Goal: Task Accomplishment & Management: Manage account settings

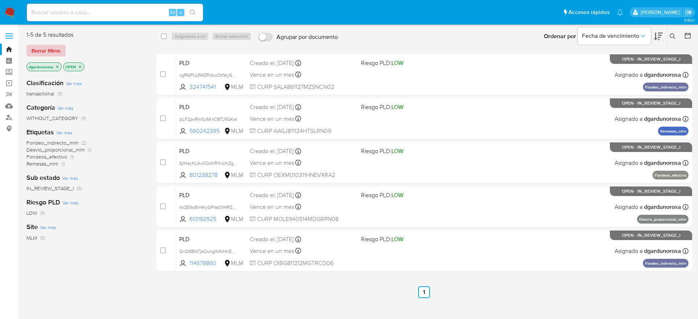
click at [34, 53] on span "Borrar filtros" at bounding box center [46, 51] width 29 height 10
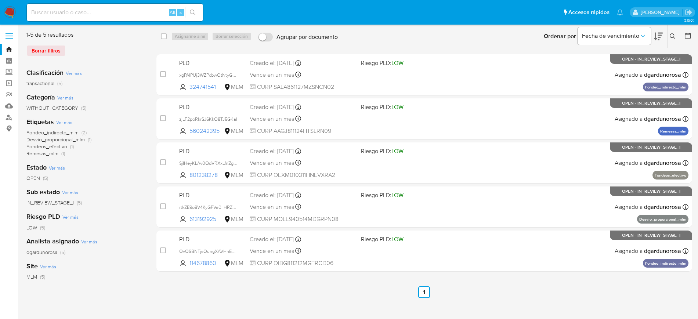
click at [679, 35] on div "Ordenar por Fecha de vencimiento No es posible ordenar los resultados mientras …" at bounding box center [517, 36] width 351 height 23
click at [674, 37] on icon at bounding box center [673, 36] width 6 height 6
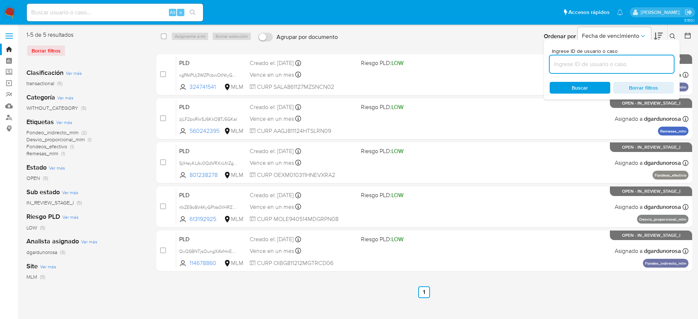
click at [639, 65] on input at bounding box center [612, 65] width 124 height 10
type input "R5EdrmuRKbbiyhgLXXlq8RKM"
click at [674, 36] on icon at bounding box center [673, 36] width 6 height 6
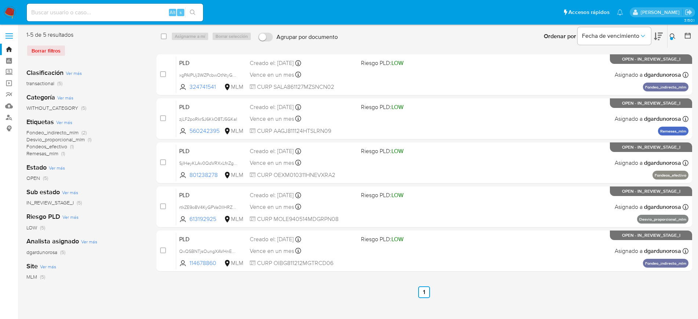
click at [673, 35] on icon at bounding box center [673, 36] width 6 height 6
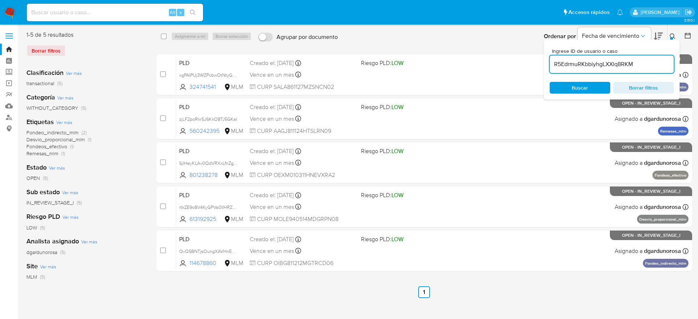
click at [638, 63] on input "R5EdrmuRKbbiyhgLXXlq8RKM" at bounding box center [612, 65] width 124 height 10
click at [614, 66] on input "R5EdrmuRKbbiyhgLXXlq8RKM" at bounding box center [612, 65] width 124 height 10
click at [47, 50] on div "Borrar filtros" at bounding box center [85, 51] width 118 height 12
click at [56, 54] on div "Borrar filtros" at bounding box center [85, 51] width 118 height 12
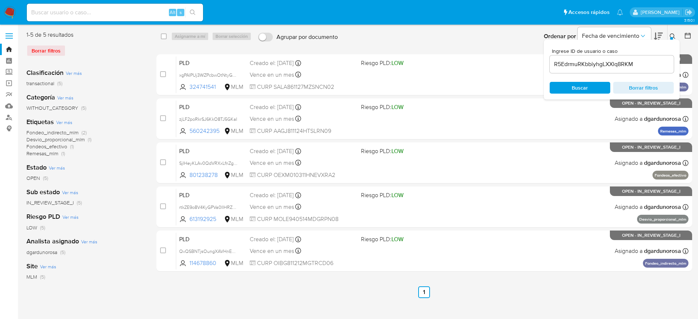
click at [10, 12] on img at bounding box center [10, 12] width 12 height 12
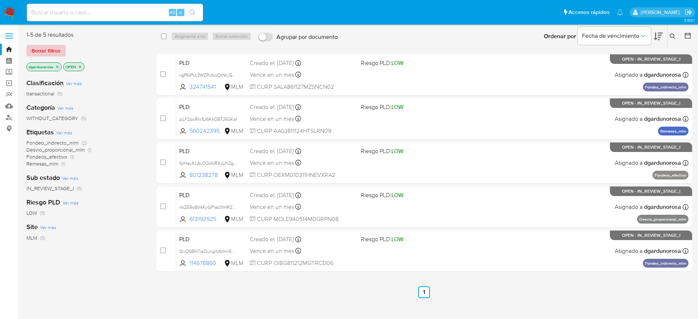
click at [46, 48] on span "Borrar filtros" at bounding box center [46, 51] width 29 height 10
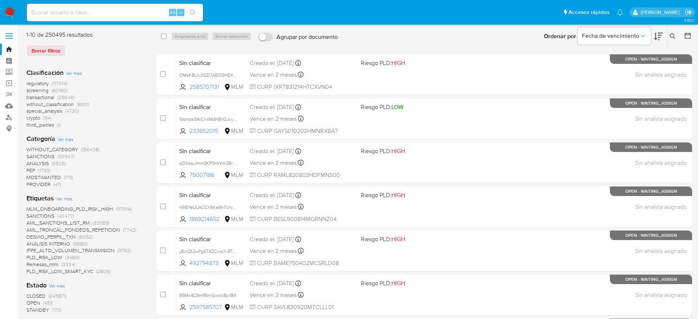
click at [673, 39] on button at bounding box center [674, 36] width 12 height 9
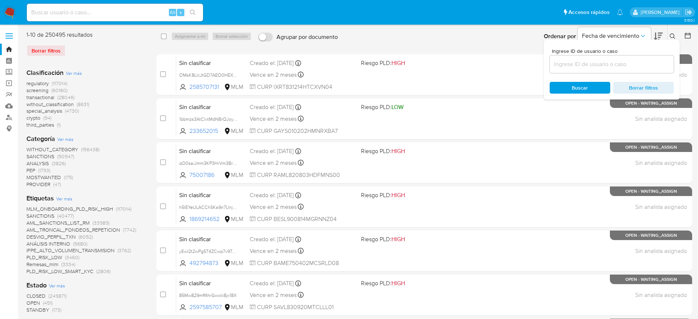
click at [659, 64] on input at bounding box center [612, 65] width 124 height 10
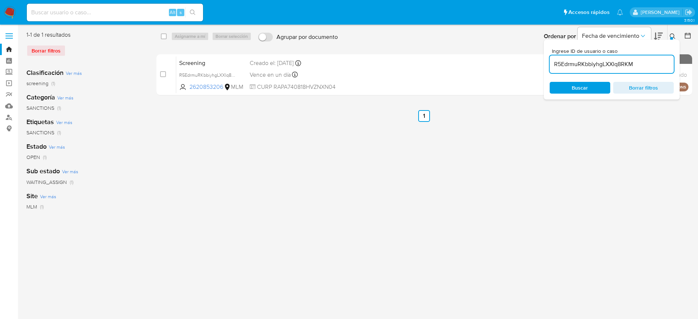
click at [673, 37] on div at bounding box center [671, 38] width 3 height 3
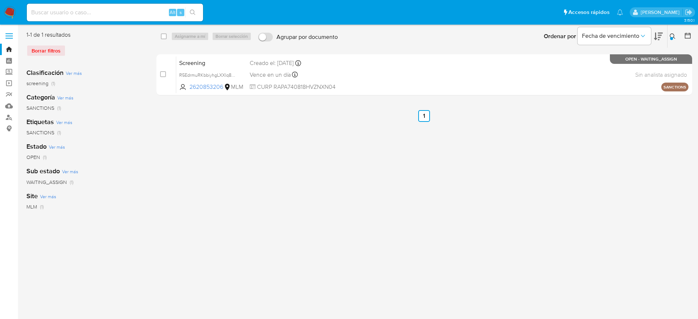
click at [673, 33] on button at bounding box center [674, 36] width 12 height 9
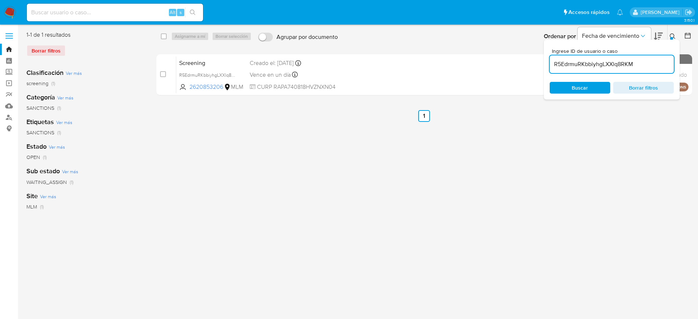
click at [622, 66] on input "R5EdrmuRKbbiyhgLXXlq8RKM" at bounding box center [612, 65] width 124 height 10
click at [621, 66] on input "R5EdrmuRKbbiyhgLXXlq8RKM" at bounding box center [612, 65] width 124 height 10
type input "708762900"
click at [671, 37] on div at bounding box center [671, 38] width 3 height 3
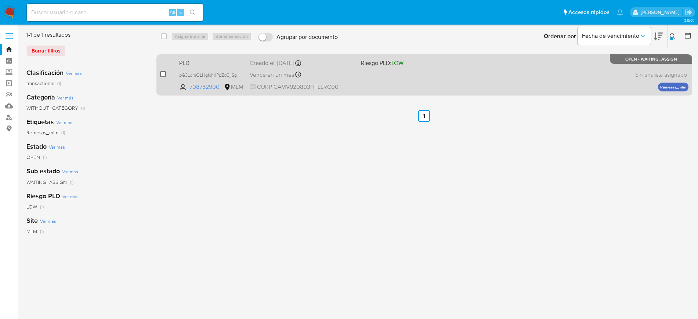
click at [162, 71] on input "checkbox" at bounding box center [163, 74] width 6 height 6
checkbox input "true"
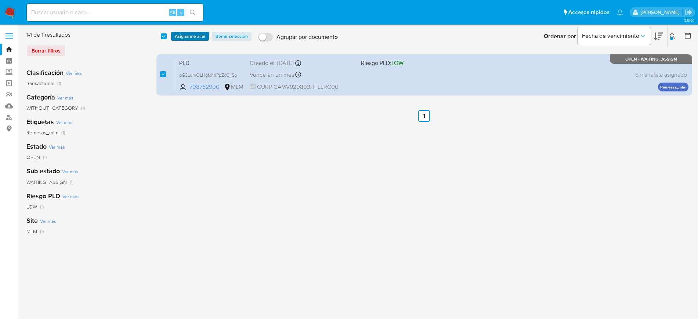
click at [179, 39] on span "Asignarme a mí" at bounding box center [190, 36] width 30 height 7
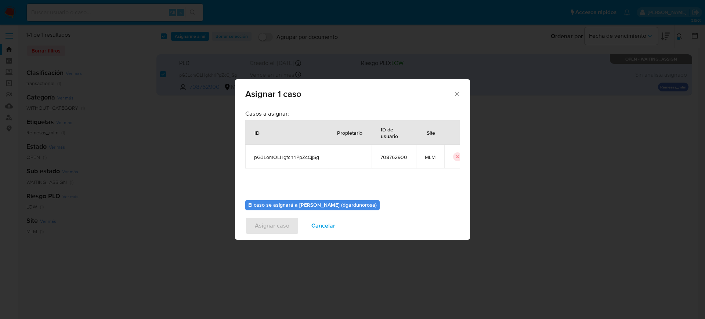
click at [300, 153] on td "pG3LomOLHgfchrIPpZcCjjSg" at bounding box center [286, 157] width 83 height 24
copy span "pG3LomOLHgfchrIPpZcCjjSg"
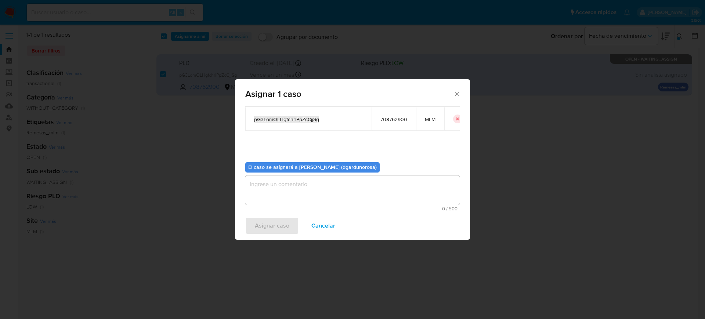
scroll to position [38, 0]
click at [304, 188] on textarea "assign-modal" at bounding box center [352, 189] width 214 height 29
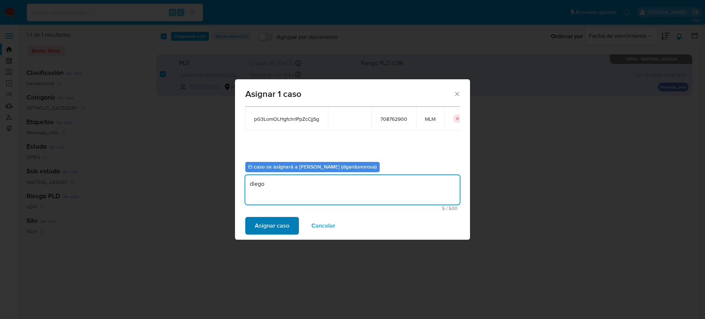
type textarea "diego"
click at [262, 226] on span "Asignar caso" at bounding box center [272, 226] width 35 height 16
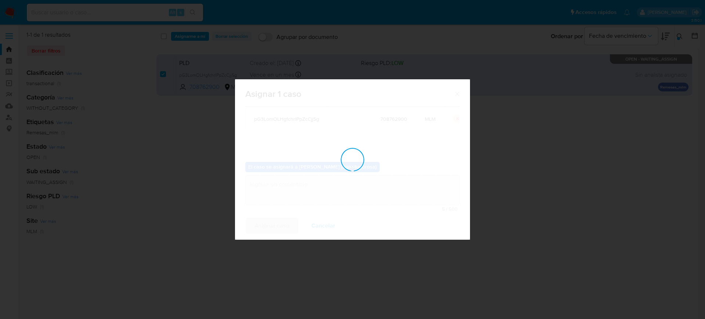
checkbox input "false"
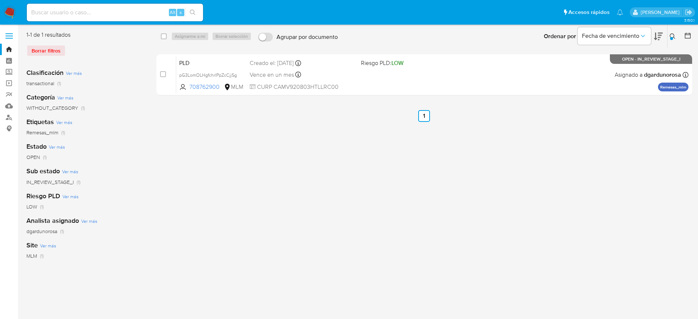
click at [670, 33] on icon at bounding box center [673, 36] width 6 height 6
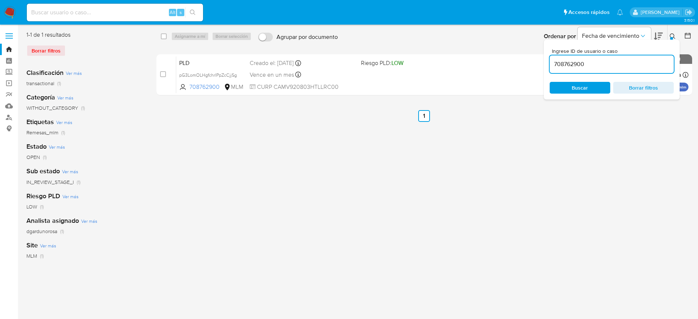
click at [563, 62] on input "708762900" at bounding box center [612, 65] width 124 height 10
click at [564, 62] on input "708762900" at bounding box center [612, 65] width 124 height 10
type input "721233363"
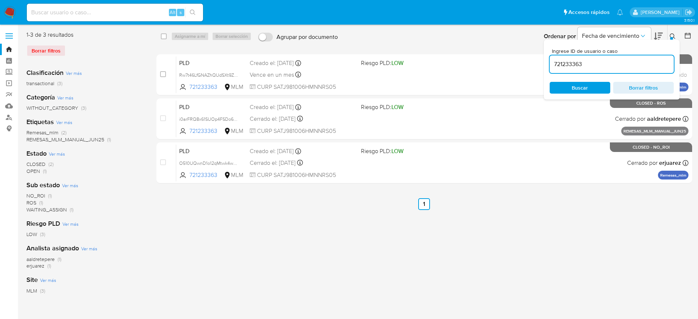
click at [672, 36] on icon at bounding box center [673, 36] width 6 height 6
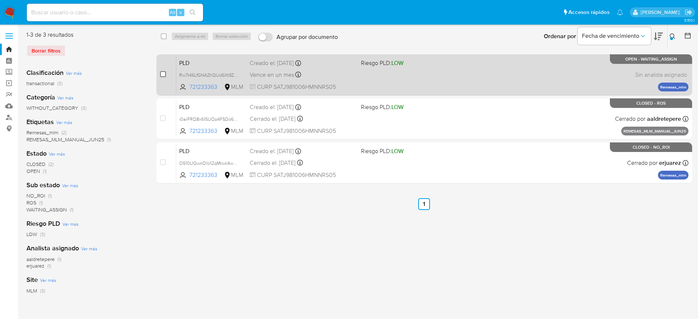
click at [163, 76] on input "checkbox" at bounding box center [163, 74] width 6 height 6
checkbox input "true"
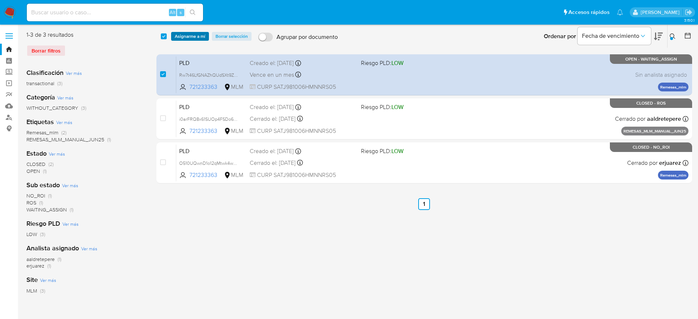
click at [190, 34] on span "Asignarme a mí" at bounding box center [190, 36] width 30 height 7
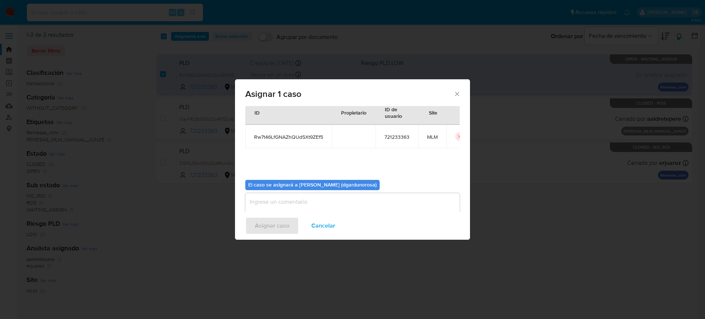
scroll to position [38, 0]
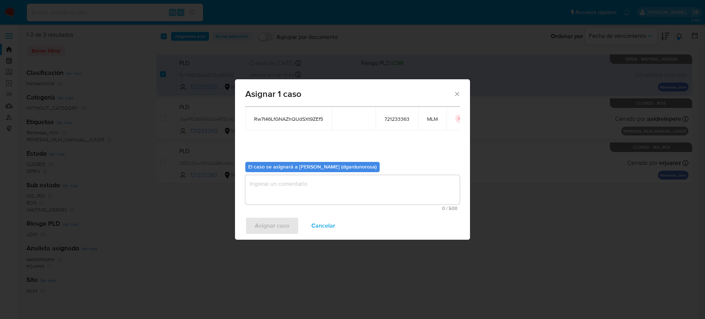
click at [303, 185] on textarea "assign-modal" at bounding box center [352, 189] width 214 height 29
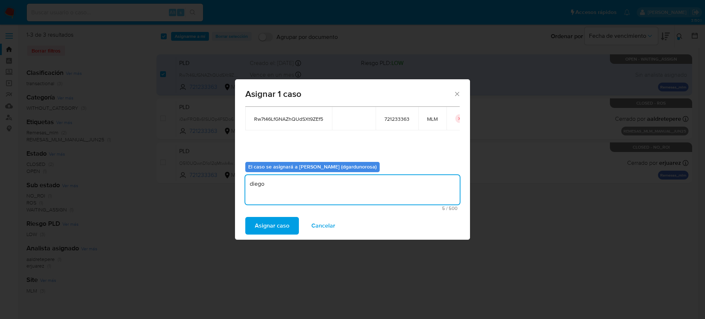
type textarea "diego"
click at [286, 120] on span "Rw7t46LfGNAZhQUdSXt9ZEf5" at bounding box center [288, 119] width 69 height 7
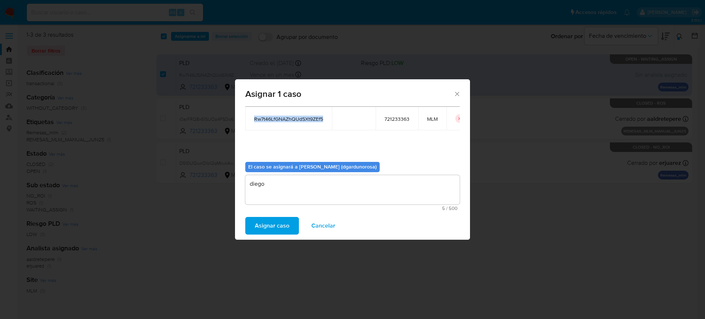
copy span "Rw7t46LfGNAZhQUdSXt9ZEf5"
click at [277, 227] on span "Asignar caso" at bounding box center [272, 226] width 35 height 16
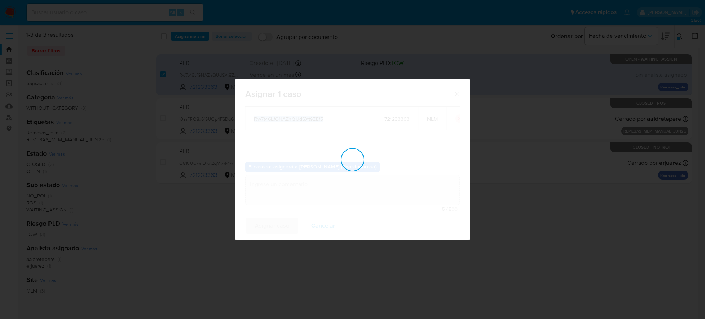
checkbox input "false"
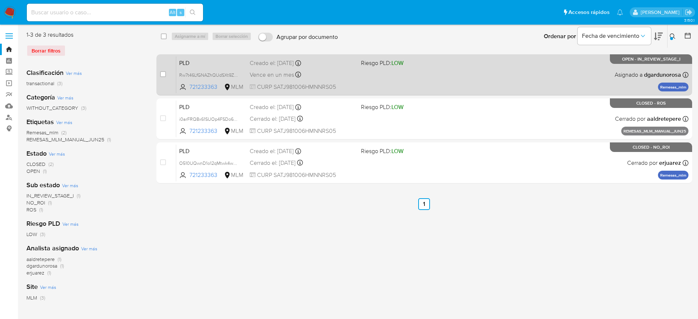
click at [399, 59] on span "LOW" at bounding box center [398, 63] width 12 height 8
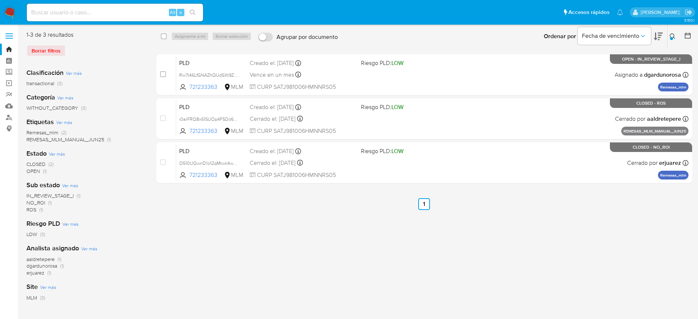
click at [671, 36] on icon at bounding box center [673, 36] width 6 height 6
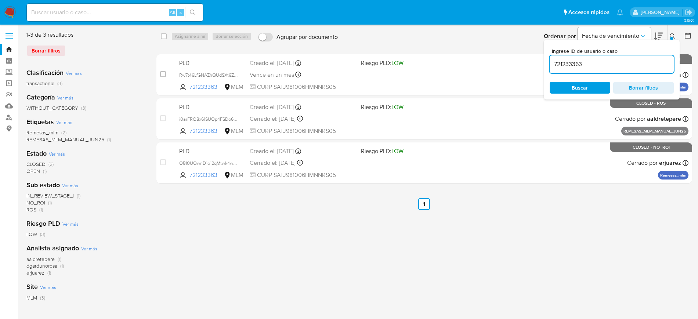
click at [577, 62] on input "721233363" at bounding box center [612, 65] width 124 height 10
type input "708762900"
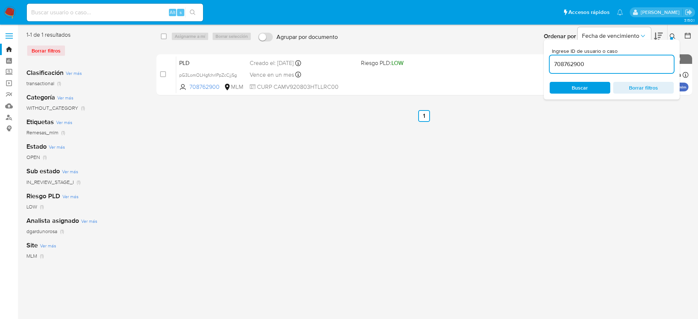
click at [673, 35] on icon at bounding box center [673, 36] width 6 height 6
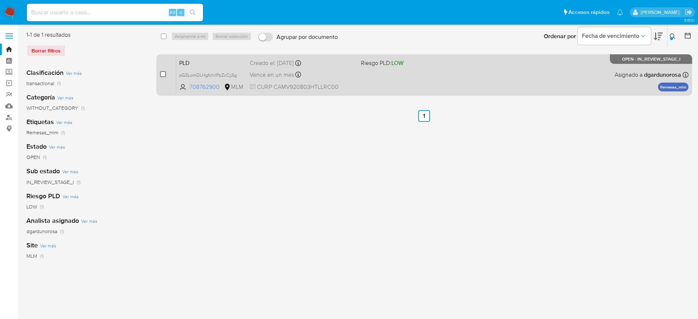
click at [162, 72] on input "checkbox" at bounding box center [163, 74] width 6 height 6
checkbox input "true"
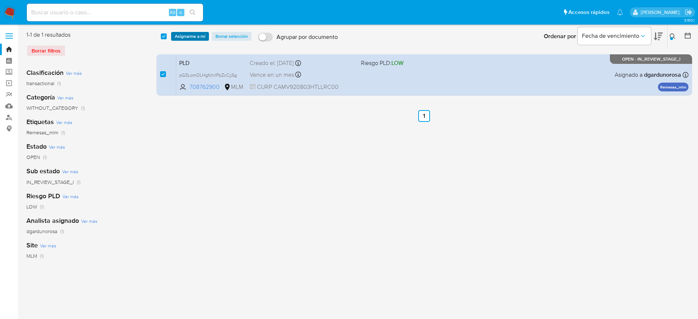
click at [201, 36] on span "Asignarme a mí" at bounding box center [190, 36] width 30 height 7
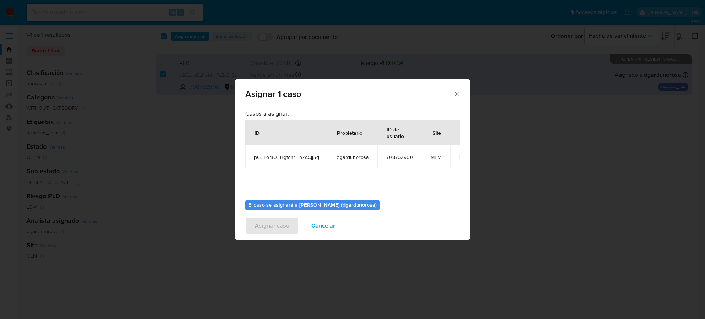
scroll to position [38, 0]
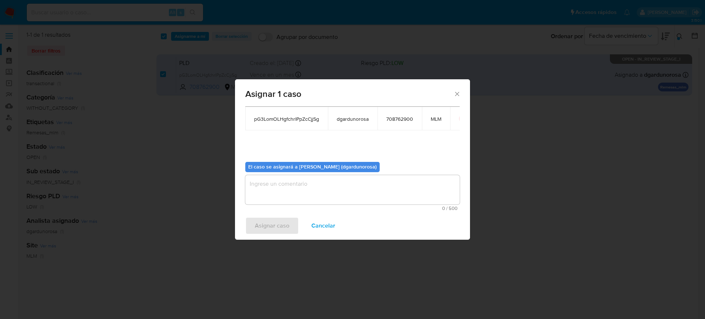
click at [378, 190] on textarea "assign-modal" at bounding box center [352, 189] width 214 height 29
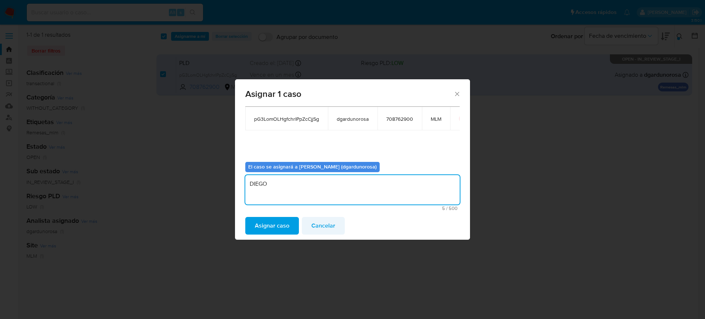
type textarea "DIEGO"
click at [317, 222] on span "Cancelar" at bounding box center [323, 226] width 24 height 16
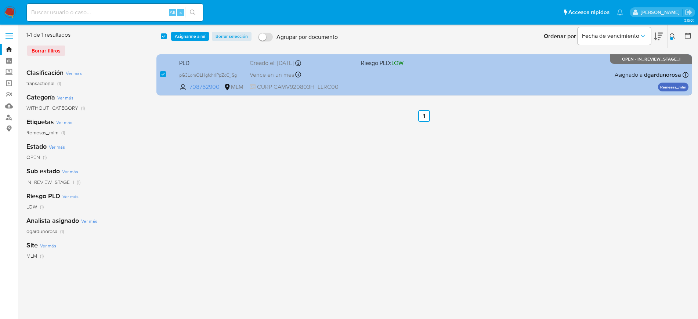
click at [430, 74] on div "PLD pG3LomOLHgfchrIPpZcCjjSg 708762900 MLM Riesgo PLD: LOW Creado el: 12/07/202…" at bounding box center [432, 74] width 512 height 37
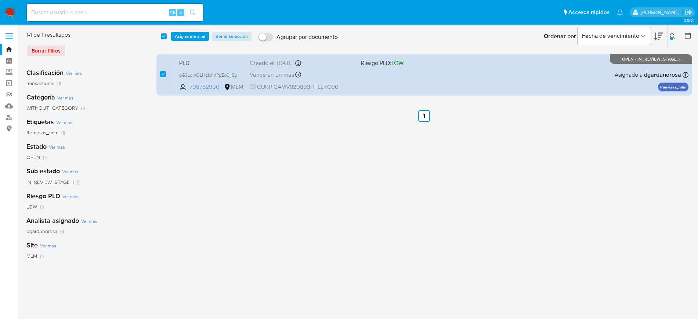
click at [671, 37] on div at bounding box center [671, 38] width 3 height 3
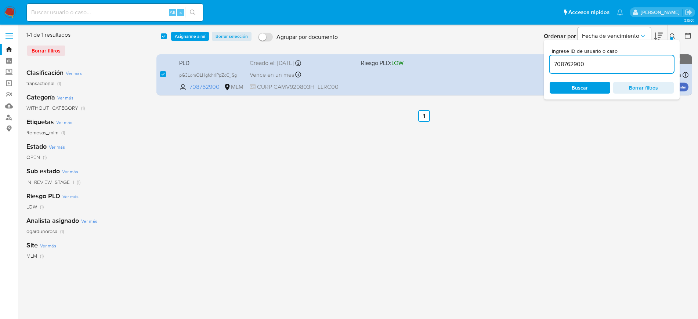
click at [578, 62] on input "708762900" at bounding box center [612, 65] width 124 height 10
click at [578, 63] on input "708762900" at bounding box center [612, 65] width 124 height 10
type input "434073848"
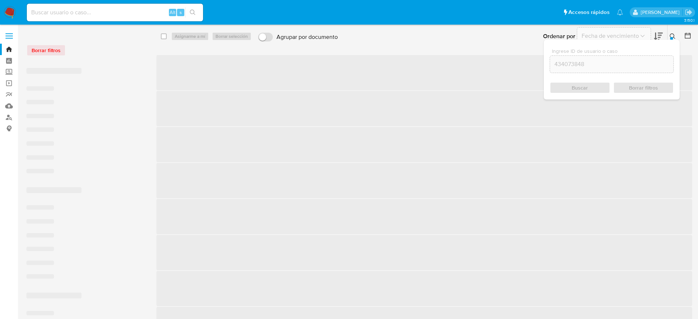
checkbox input "false"
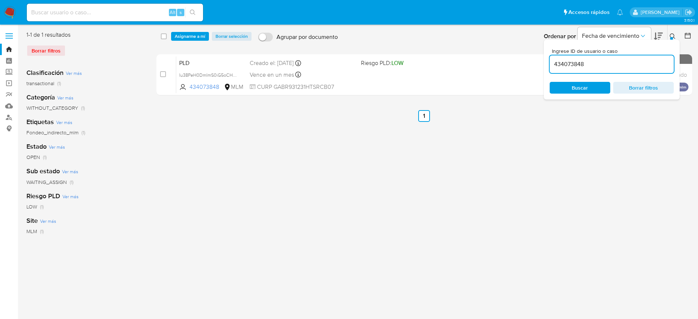
click at [580, 68] on input "434073848" at bounding box center [612, 65] width 124 height 10
paste input "577026131"
click at [572, 66] on input "577026131" at bounding box center [612, 65] width 124 height 10
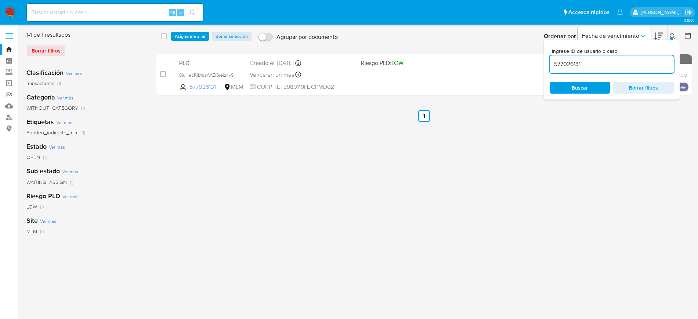
paste input "675593228"
click at [577, 62] on input "675593228" at bounding box center [612, 65] width 124 height 10
paste input "72591981"
type input "725919818"
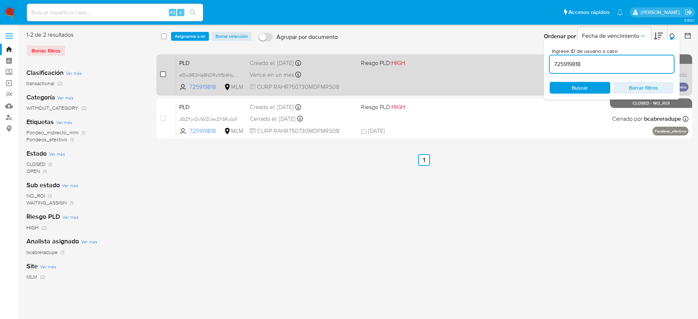
click at [161, 72] on input "checkbox" at bounding box center [163, 74] width 6 height 6
checkbox input "true"
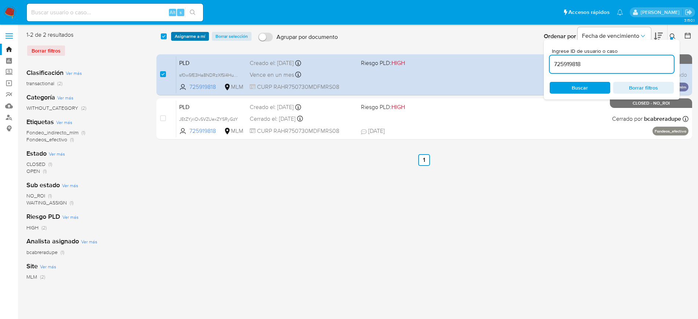
click at [186, 37] on span "Asignarme a mí" at bounding box center [190, 36] width 30 height 7
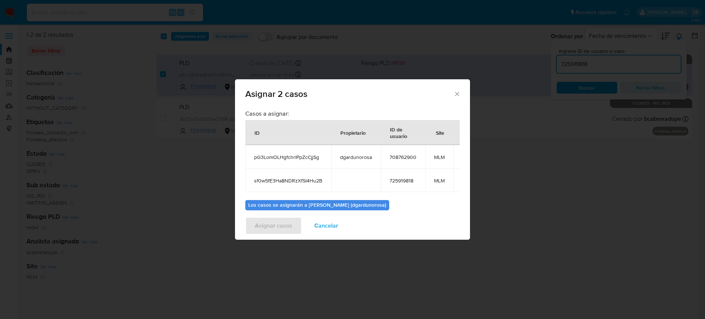
scroll to position [43, 0]
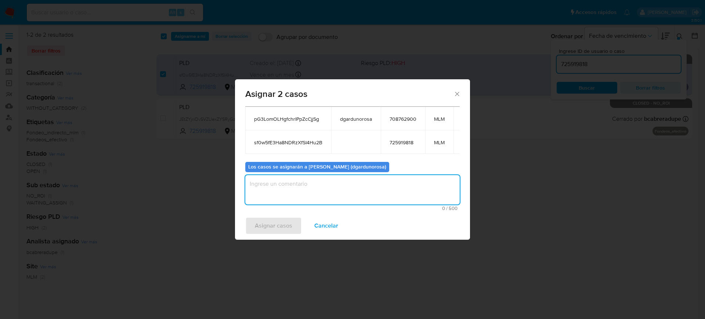
click at [320, 189] on textarea "assign-modal" at bounding box center [352, 189] width 214 height 29
type textarea "Diego"
click at [274, 227] on span "Asignar casos" at bounding box center [273, 226] width 37 height 16
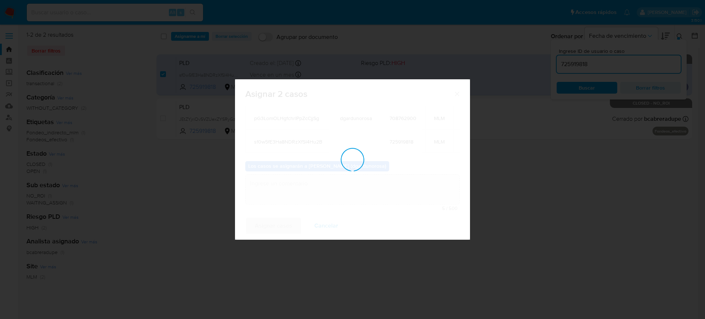
checkbox input "false"
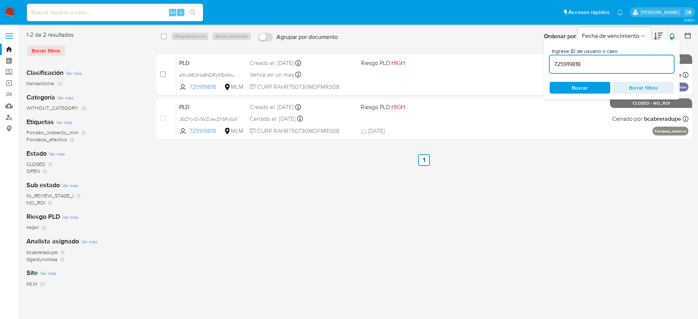
click at [672, 33] on icon at bounding box center [673, 36] width 6 height 6
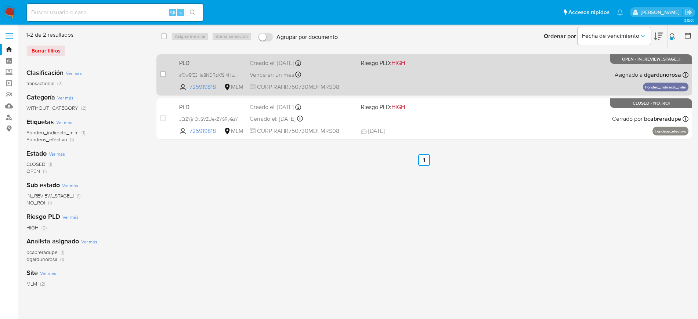
click at [577, 80] on div "PLD sf0w5fE3Ha8NDRzXfSI4Hu2B 725919818 MLM Riesgo PLD: HIGH Creado el: 12/07/20…" at bounding box center [432, 74] width 512 height 37
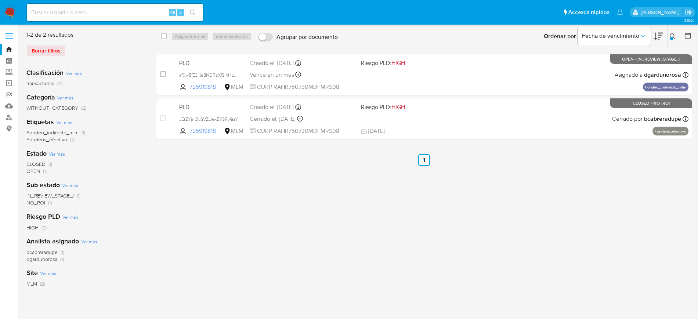
click at [674, 38] on icon at bounding box center [673, 36] width 6 height 6
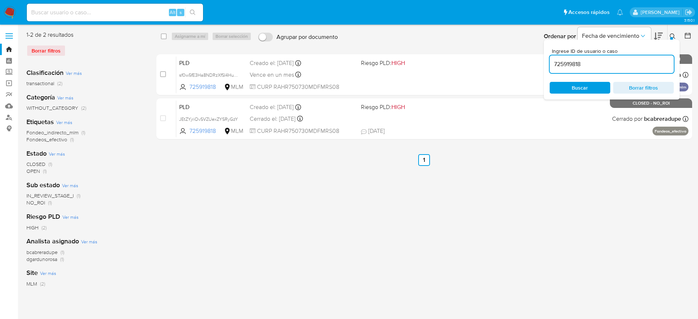
click at [567, 64] on input "725919818" at bounding box center [612, 65] width 124 height 10
type input "796581649"
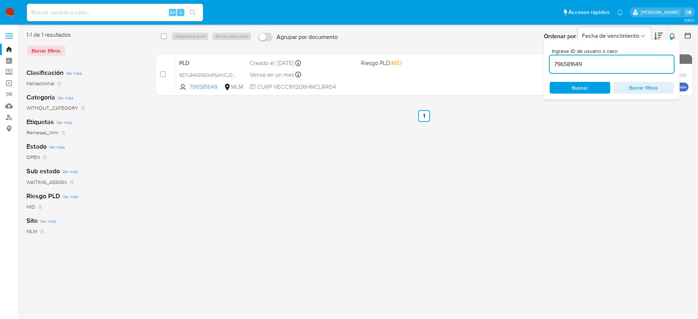
click at [671, 34] on icon at bounding box center [673, 36] width 6 height 6
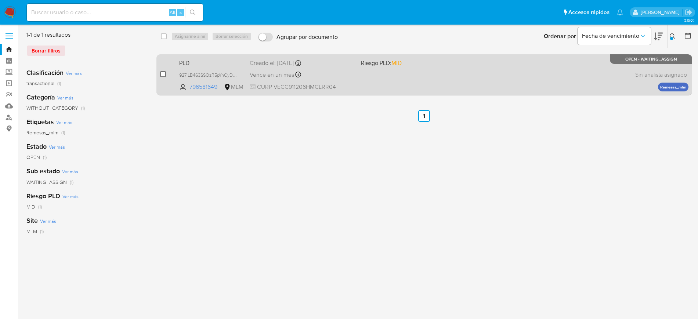
click at [164, 74] on input "checkbox" at bounding box center [163, 74] width 6 height 6
checkbox input "true"
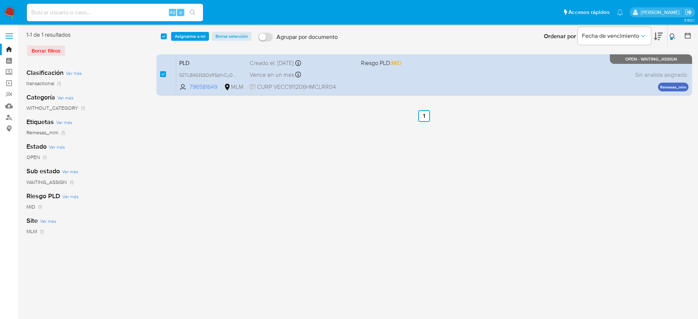
click at [189, 42] on div "select-all-cases-checkbox Asignarme a mí Borrar selección Agrupar por documento…" at bounding box center [424, 36] width 537 height 23
click at [189, 40] on span "Asignarme a mí" at bounding box center [190, 36] width 30 height 7
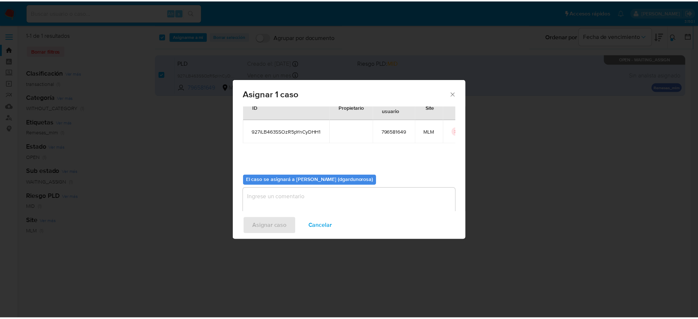
scroll to position [38, 0]
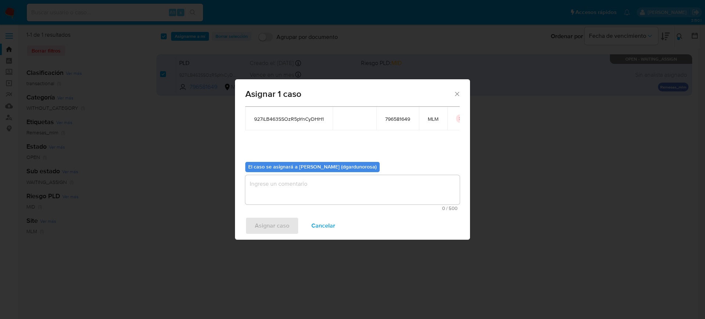
click at [304, 116] on span "927iLB463SSOzR5pYnCyDHH1" at bounding box center [289, 119] width 70 height 7
copy span "927iLB463SSOzR5pYnCyDHH1"
click at [335, 199] on textarea "assign-modal" at bounding box center [352, 189] width 214 height 29
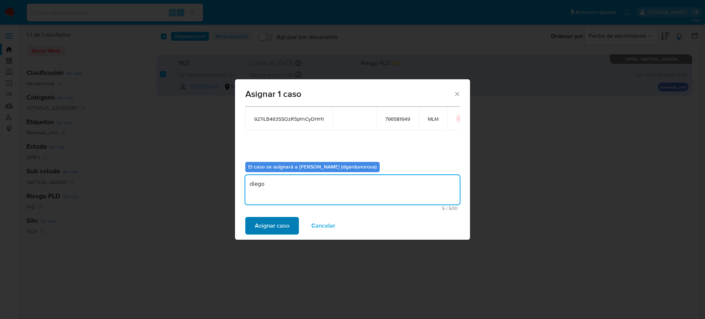
type textarea "diego"
click at [288, 222] on span "Asignar caso" at bounding box center [272, 226] width 35 height 16
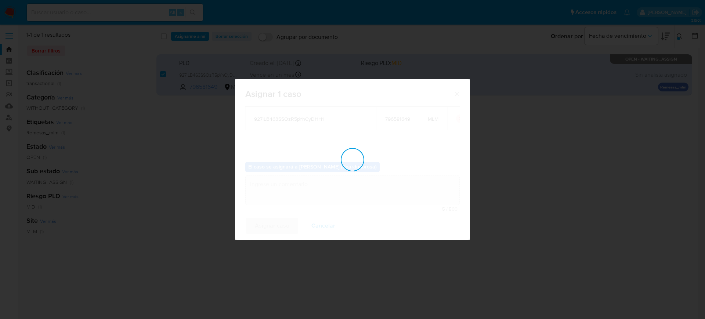
checkbox input "false"
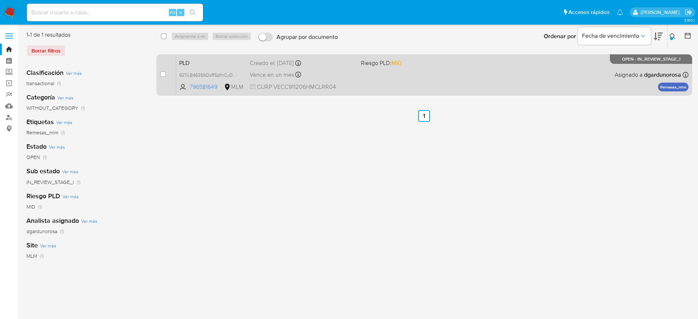
click at [491, 71] on div "PLD 927iLB463SSOzR5pYnCyDHH1 796581649 MLM Riesgo PLD: MID Creado el: 12/07/202…" at bounding box center [432, 74] width 512 height 37
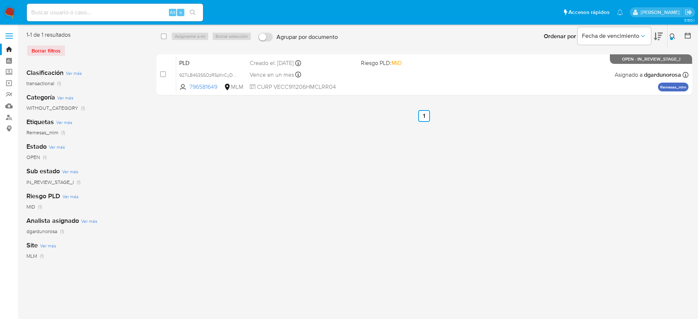
click at [673, 36] on icon at bounding box center [673, 36] width 6 height 6
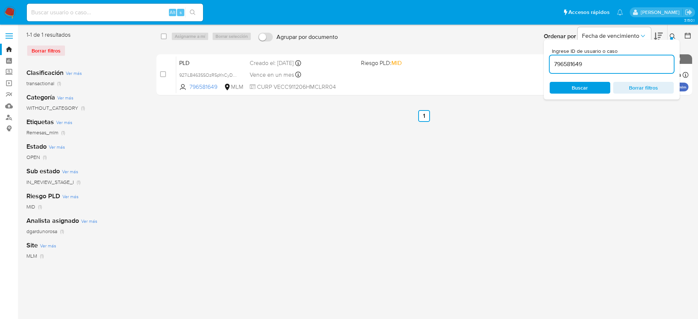
click at [562, 66] on input "796581649" at bounding box center [612, 65] width 124 height 10
type input "725919818"
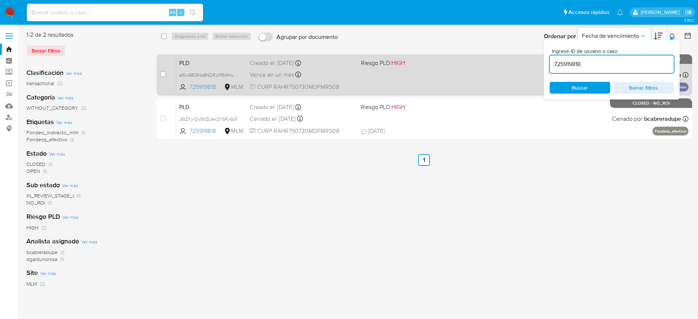
click at [453, 84] on div "PLD sf0w5fE3Ha8NDRzXfSI4Hu2B 725919818 MLM Riesgo PLD: HIGH Creado el: 12/07/20…" at bounding box center [432, 74] width 512 height 37
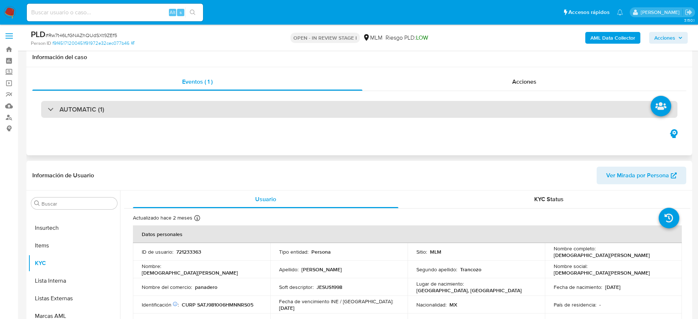
scroll to position [46, 0]
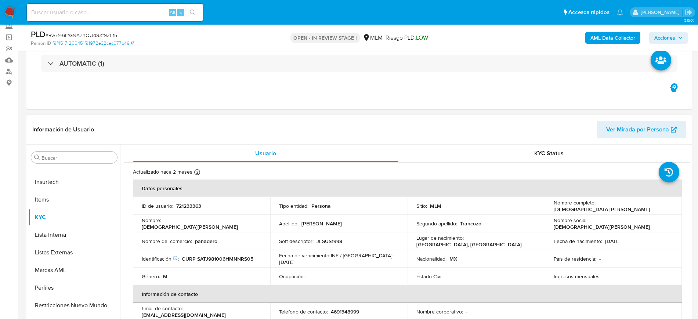
select select "10"
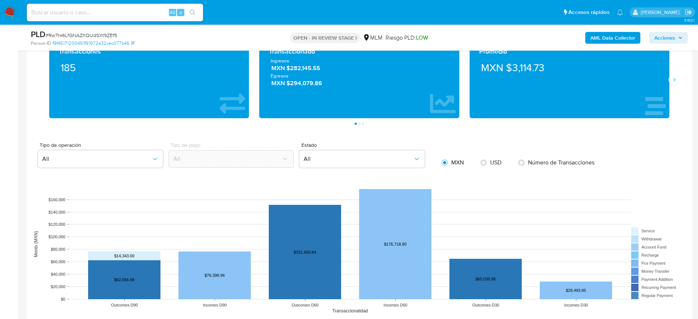
scroll to position [735, 0]
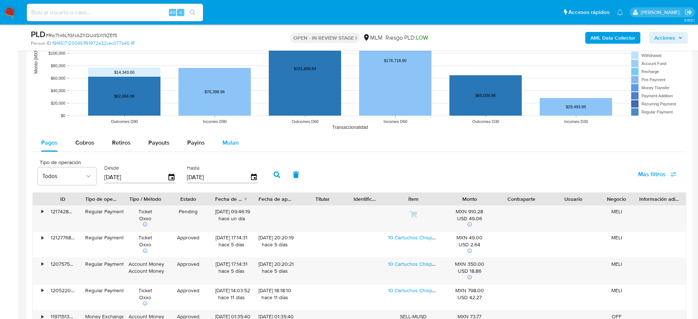
click at [227, 151] on div "Mulan" at bounding box center [231, 143] width 16 height 18
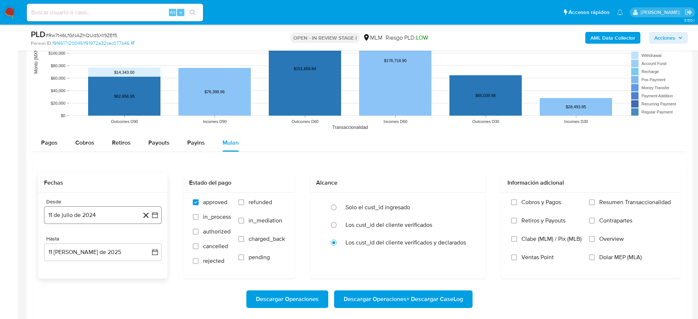
click at [156, 213] on icon "button" at bounding box center [154, 215] width 7 height 7
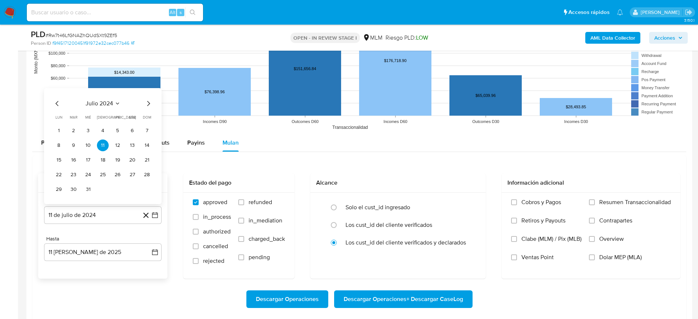
click at [116, 105] on icon "Seleccionar mes y año" at bounding box center [118, 104] width 6 height 6
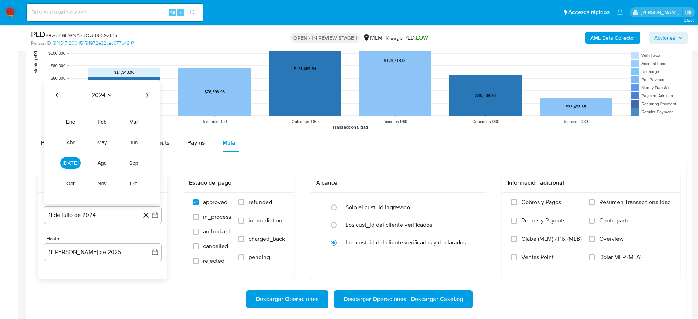
click at [147, 96] on icon "Año siguiente" at bounding box center [147, 95] width 3 height 5
click at [133, 127] on tr "ene feb mar abr may jun jul ago sep oct nov dic" at bounding box center [102, 152] width 84 height 73
click at [132, 126] on button "mar" at bounding box center [133, 122] width 21 height 12
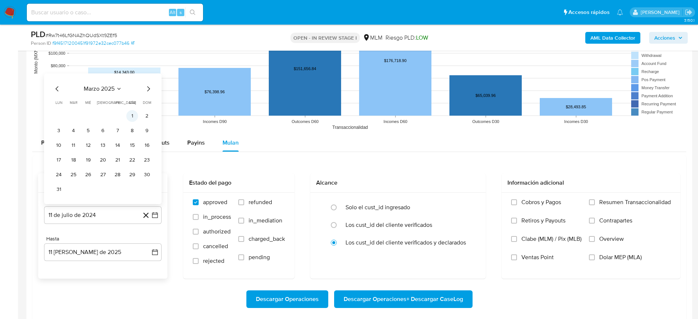
click at [135, 115] on button "1" at bounding box center [132, 116] width 12 height 12
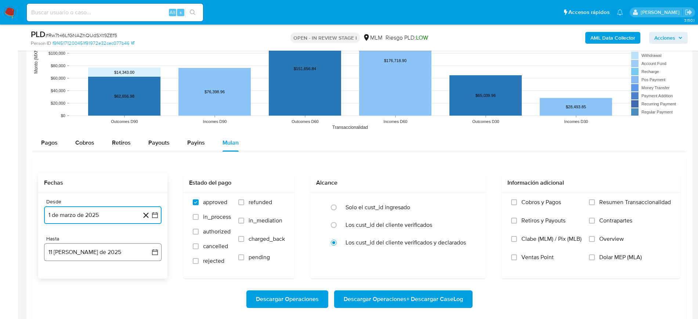
click at [152, 254] on icon "button" at bounding box center [155, 252] width 6 height 6
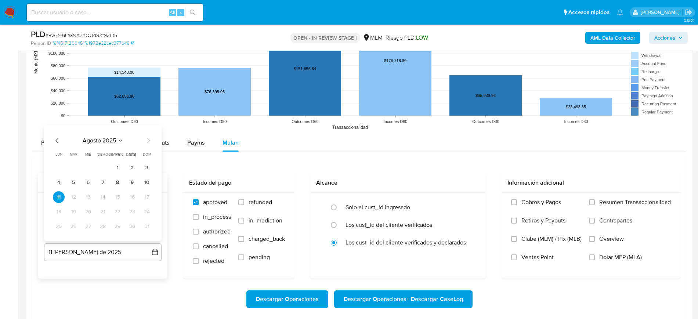
click at [57, 143] on icon "Mes anterior" at bounding box center [57, 140] width 9 height 9
drag, startPoint x: 107, startPoint y: 225, endPoint x: 104, endPoint y: 226, distance: 3.7
click at [104, 225] on button "31" at bounding box center [103, 227] width 12 height 12
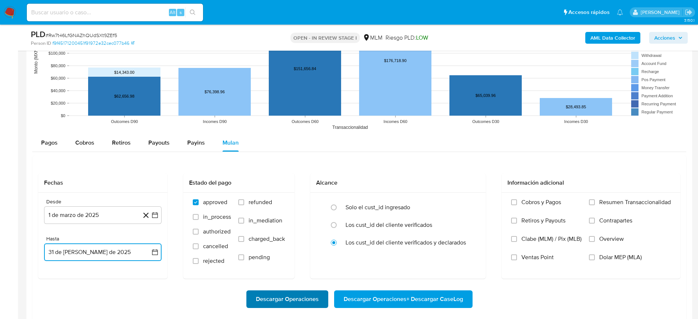
click at [312, 299] on span "Descargar Operaciones" at bounding box center [287, 299] width 63 height 16
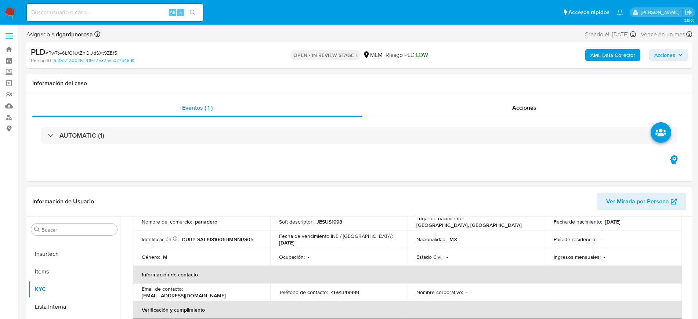
scroll to position [0, 0]
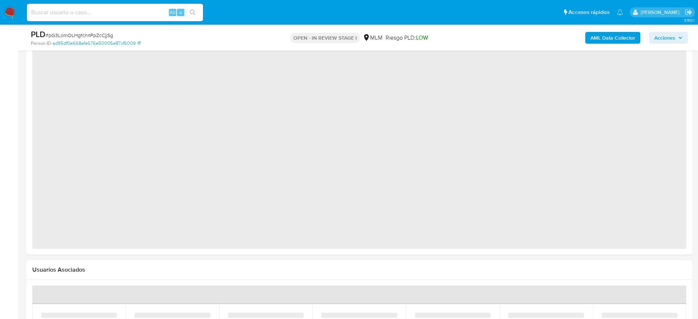
scroll to position [735, 0]
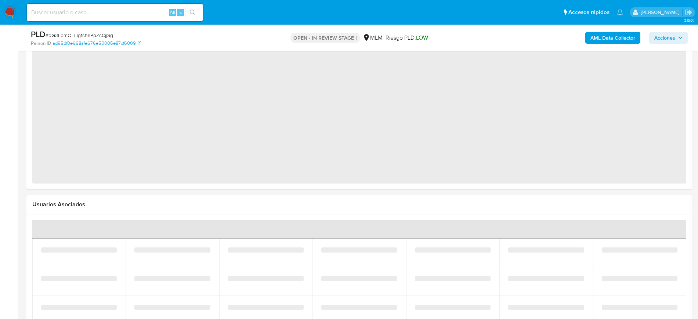
select select "10"
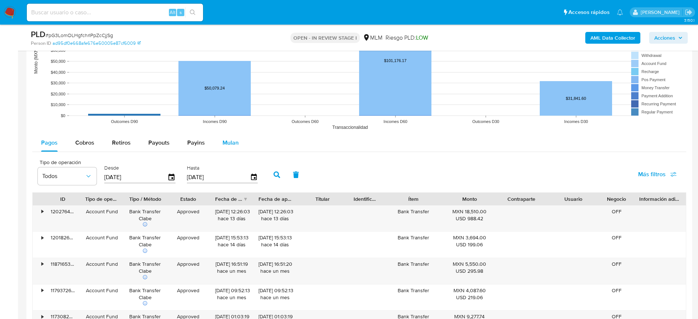
click at [226, 139] on span "Mulan" at bounding box center [231, 142] width 16 height 8
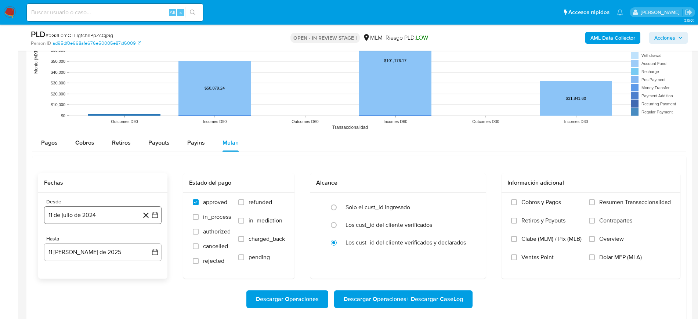
click at [152, 213] on icon "button" at bounding box center [154, 215] width 7 height 7
click at [119, 105] on icon "Seleccionar mes y año" at bounding box center [118, 104] width 6 height 6
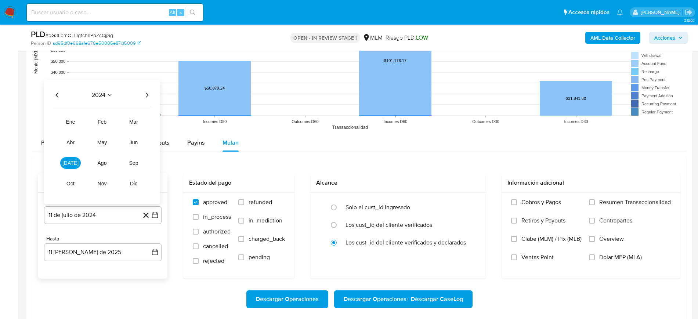
click at [148, 95] on icon "Año siguiente" at bounding box center [147, 95] width 3 height 5
click at [137, 122] on span "mar" at bounding box center [133, 122] width 9 height 6
click at [131, 118] on button "1" at bounding box center [132, 116] width 12 height 12
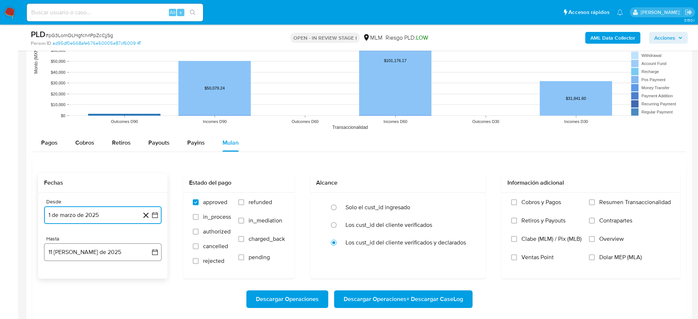
click at [153, 252] on icon "button" at bounding box center [154, 252] width 7 height 7
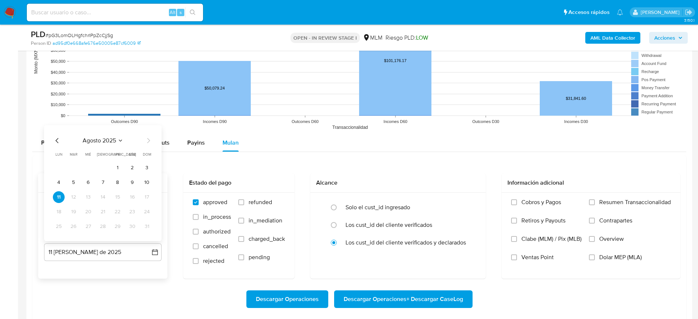
click at [55, 142] on icon "Mes anterior" at bounding box center [57, 140] width 9 height 9
click at [101, 230] on button "31" at bounding box center [103, 227] width 12 height 12
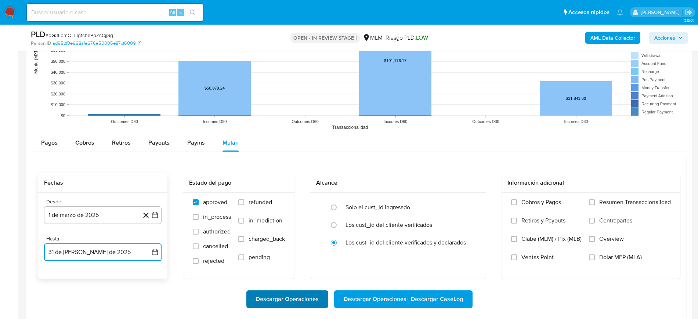
click at [281, 299] on span "Descargar Operaciones" at bounding box center [287, 299] width 63 height 16
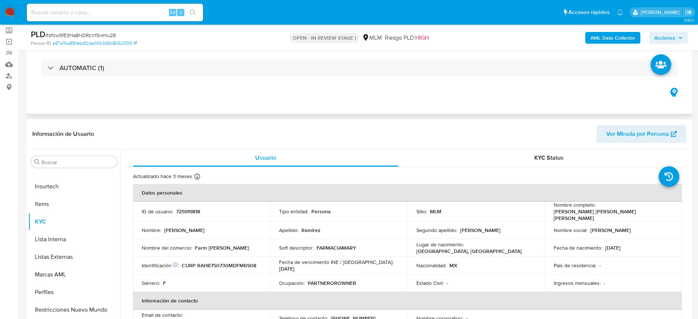
scroll to position [92, 0]
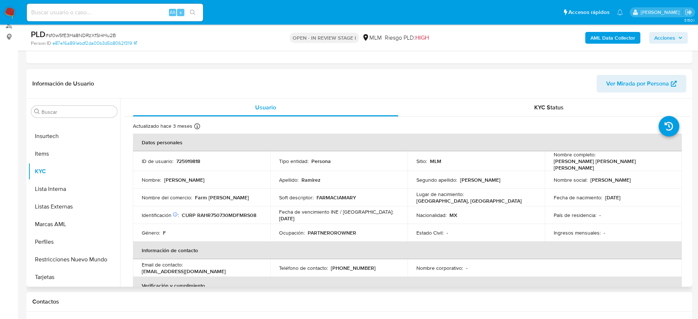
select select "10"
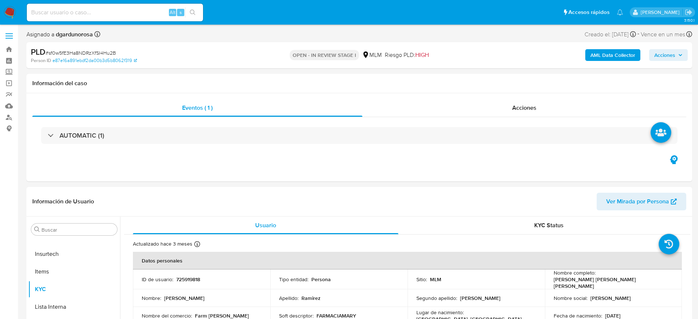
click at [101, 50] on span "# sf0w5fE3Ha8NDRzXfSI4Hu2B" at bounding box center [81, 52] width 71 height 7
copy span "sf0w5fE3Ha8NDRzXfSI4Hu2B"
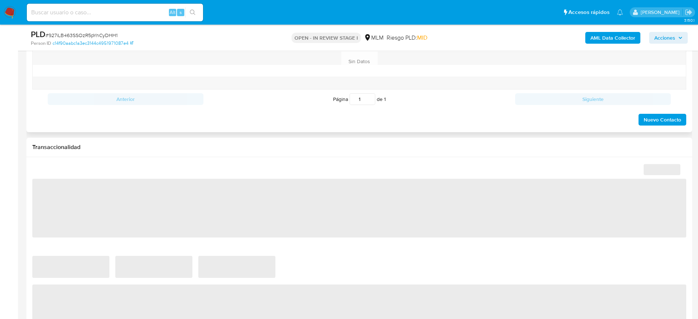
scroll to position [367, 0]
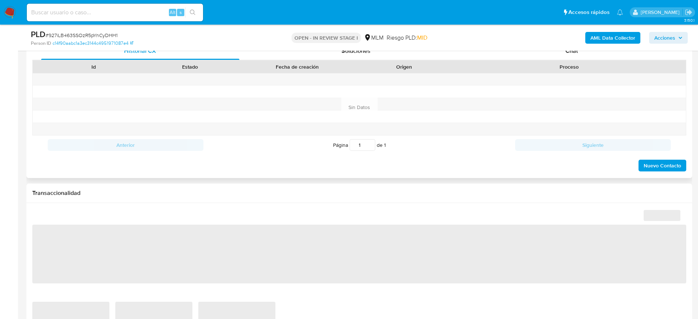
select select "10"
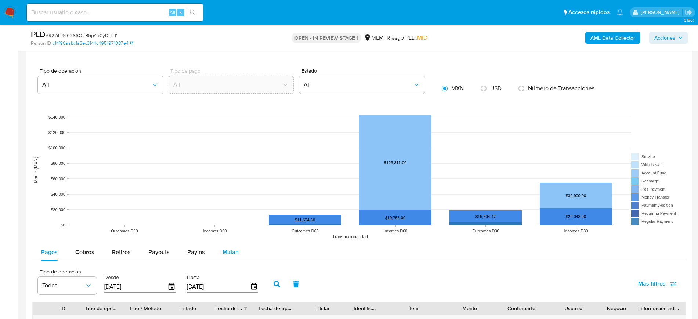
scroll to position [689, 0]
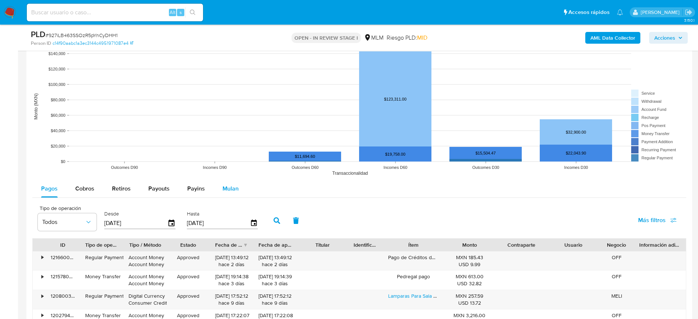
click at [227, 184] on span "Mulan" at bounding box center [231, 188] width 16 height 8
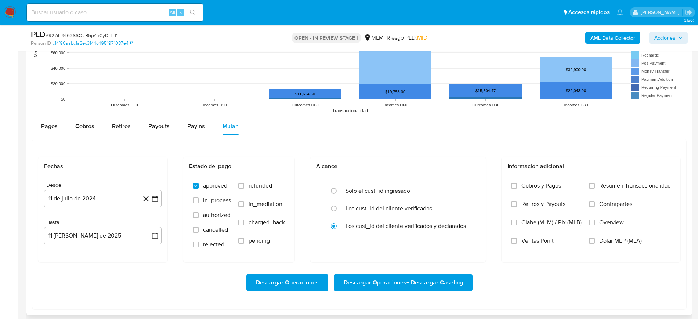
scroll to position [826, 0]
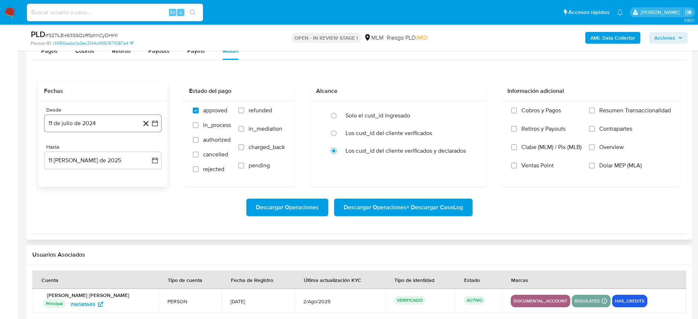
click at [156, 122] on icon "button" at bounding box center [155, 123] width 6 height 6
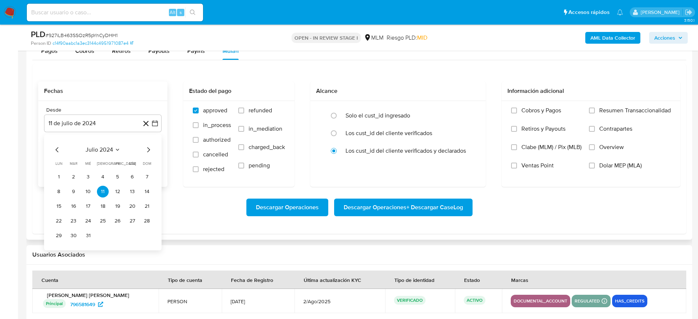
click at [116, 149] on icon "Seleccionar mes y año" at bounding box center [118, 150] width 6 height 6
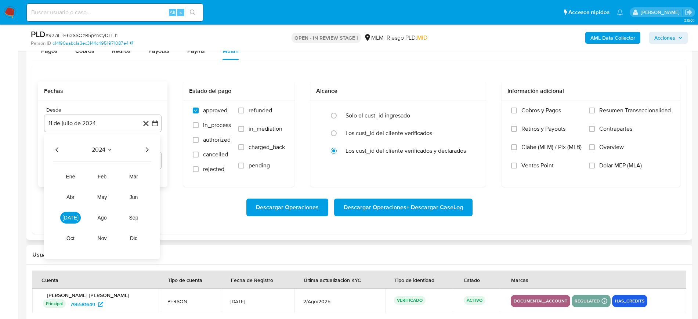
click at [147, 148] on icon "Año siguiente" at bounding box center [147, 149] width 3 height 5
click at [143, 176] on button "mar" at bounding box center [133, 177] width 21 height 12
click at [131, 175] on button "1" at bounding box center [132, 177] width 12 height 12
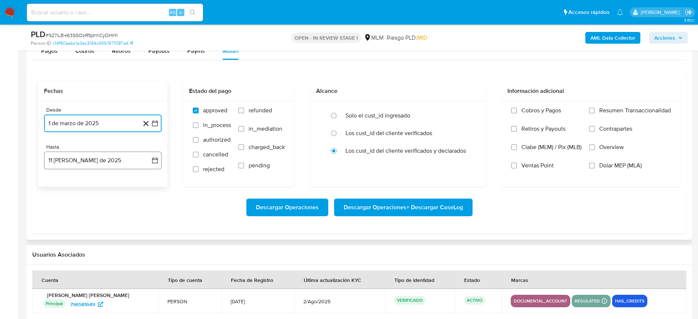
click at [159, 162] on button "11 [PERSON_NAME] de 2025" at bounding box center [103, 161] width 118 height 18
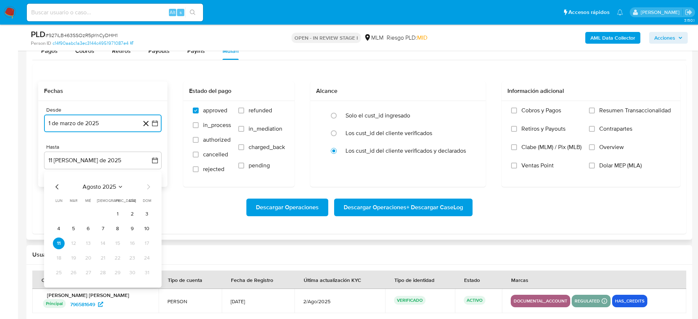
click at [54, 183] on icon "Mes anterior" at bounding box center [57, 187] width 9 height 9
click at [103, 269] on button "31" at bounding box center [103, 273] width 12 height 12
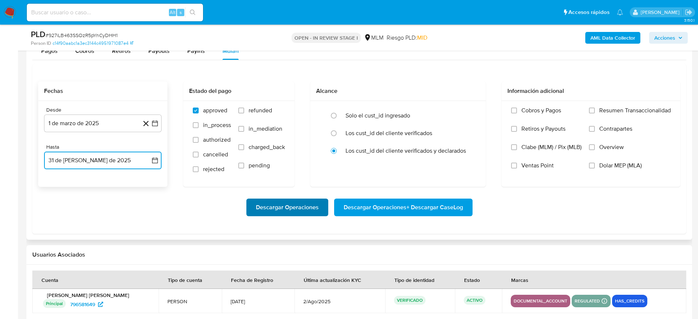
click at [317, 206] on span "Descargar Operaciones" at bounding box center [287, 207] width 63 height 16
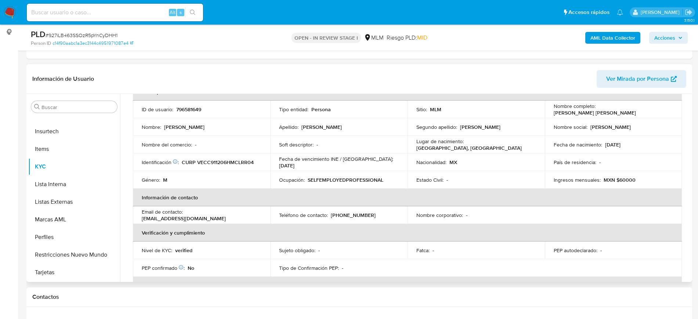
scroll to position [92, 0]
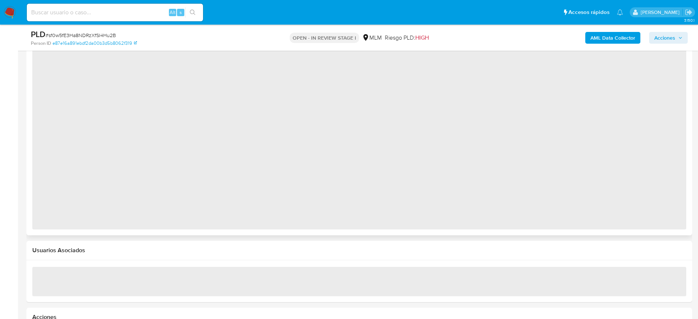
scroll to position [689, 0]
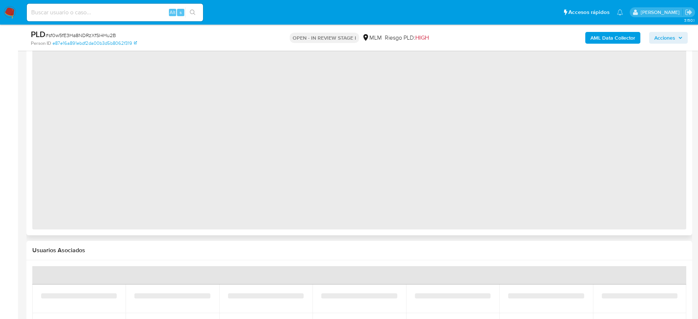
select select "10"
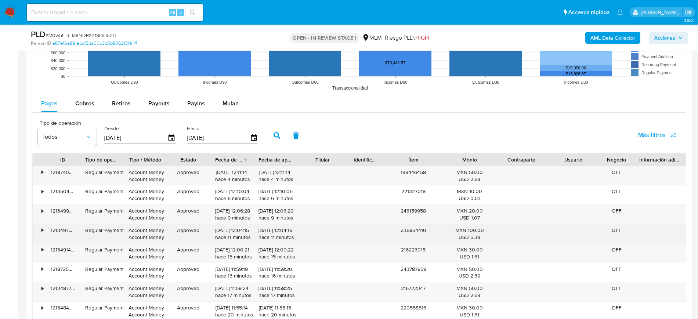
scroll to position [780, 0]
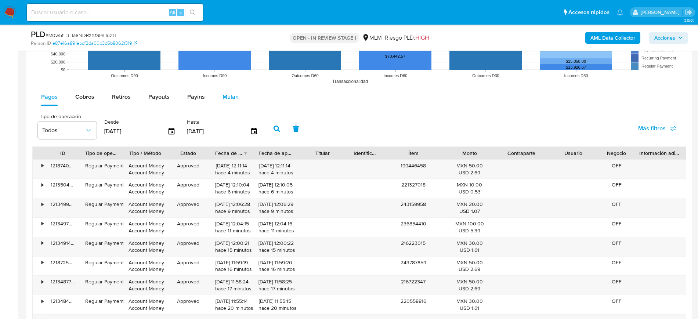
click at [223, 102] on div "Mulan" at bounding box center [231, 97] width 16 height 18
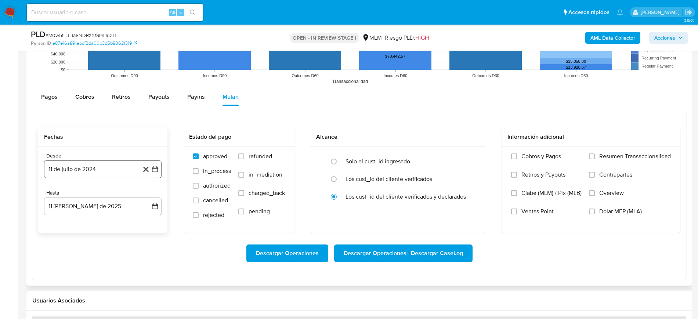
click at [158, 170] on icon "button" at bounding box center [154, 169] width 7 height 7
click at [120, 195] on icon "Seleccionar mes y año" at bounding box center [118, 196] width 6 height 6
click at [149, 195] on icon "Año siguiente" at bounding box center [147, 195] width 9 height 9
click at [137, 224] on span "mar" at bounding box center [133, 223] width 9 height 6
click at [134, 220] on button "1" at bounding box center [132, 223] width 12 height 12
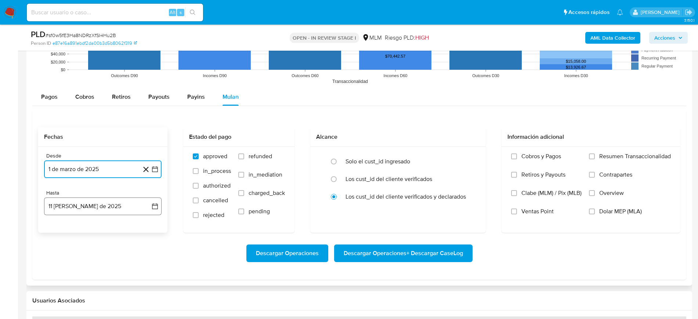
click at [156, 208] on icon "button" at bounding box center [154, 206] width 7 height 7
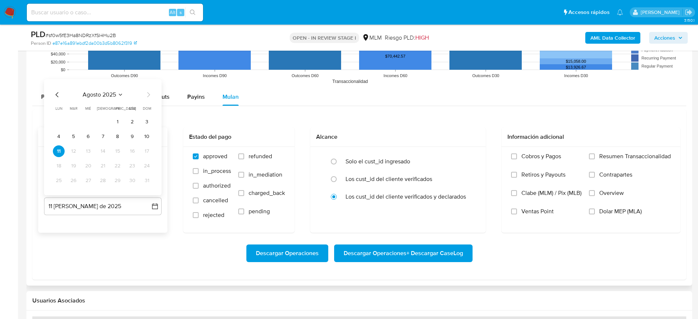
click at [55, 94] on icon "Mes anterior" at bounding box center [57, 94] width 9 height 9
click at [102, 177] on button "31" at bounding box center [103, 181] width 12 height 12
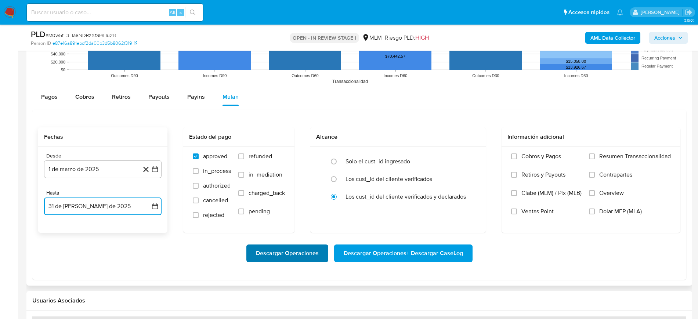
click at [287, 253] on span "Descargar Operaciones" at bounding box center [287, 253] width 63 height 16
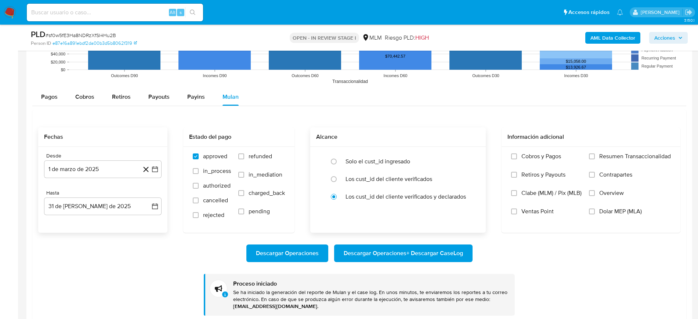
click at [353, 143] on div "Alcance" at bounding box center [398, 136] width 176 height 19
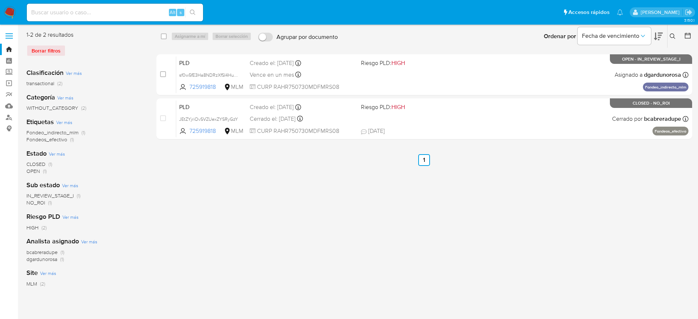
click at [671, 33] on icon at bounding box center [673, 36] width 6 height 6
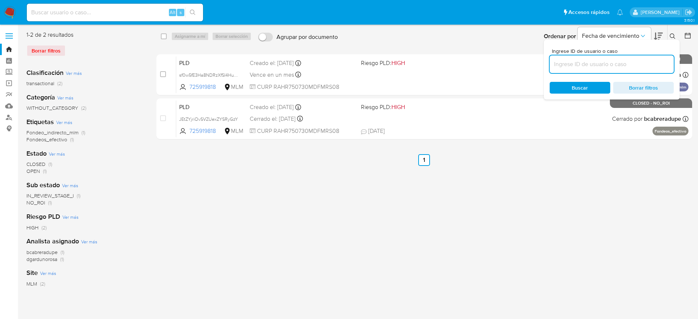
click at [596, 64] on input at bounding box center [612, 65] width 124 height 10
type input "1080121387"
click at [672, 38] on div at bounding box center [671, 38] width 3 height 3
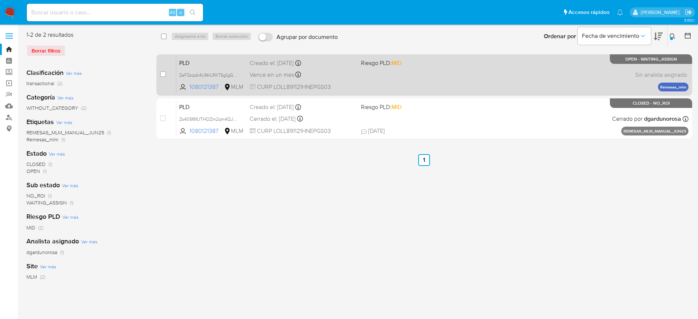
click at [167, 72] on div "case-item-checkbox No es posible asignar el caso" at bounding box center [168, 74] width 16 height 37
click at [165, 74] on input "checkbox" at bounding box center [163, 74] width 6 height 6
checkbox input "true"
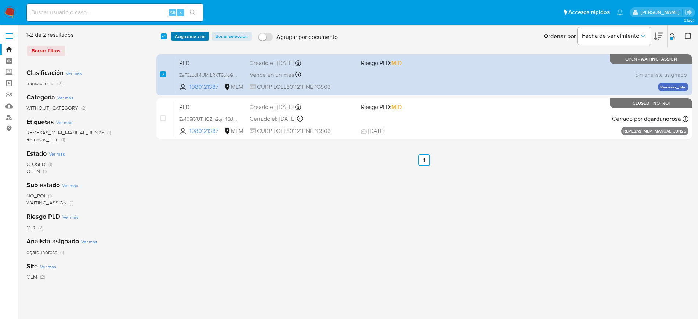
click at [187, 37] on span "Asignarme a mí" at bounding box center [190, 36] width 30 height 7
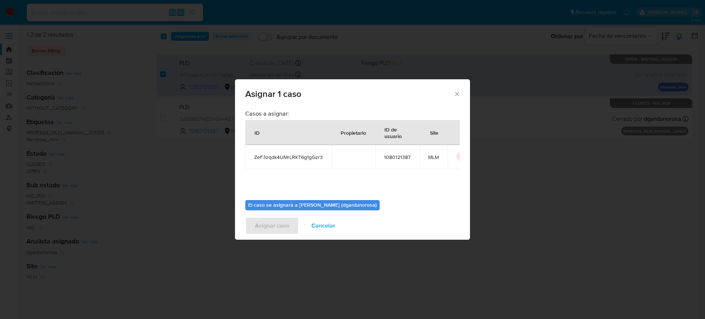
click at [300, 160] on span "ZeF3zqdk4UMrLRKT6g1gGzr3" at bounding box center [288, 157] width 69 height 7
click at [299, 159] on span "ZeF3zqdk4UMrLRKT6g1gGzr3" at bounding box center [288, 157] width 69 height 7
copy span "ZeF3zqdk4UMrLRKT6g1gGzr3"
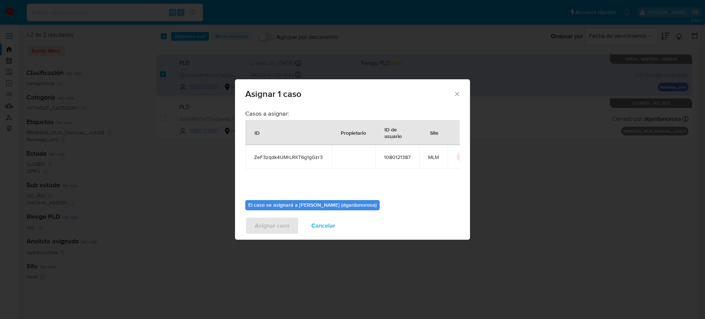
click at [350, 148] on td "assign-modal" at bounding box center [354, 157] width 44 height 24
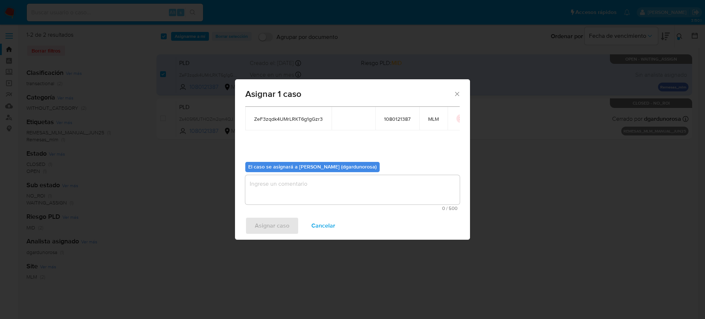
click at [356, 195] on textarea "assign-modal" at bounding box center [352, 189] width 214 height 29
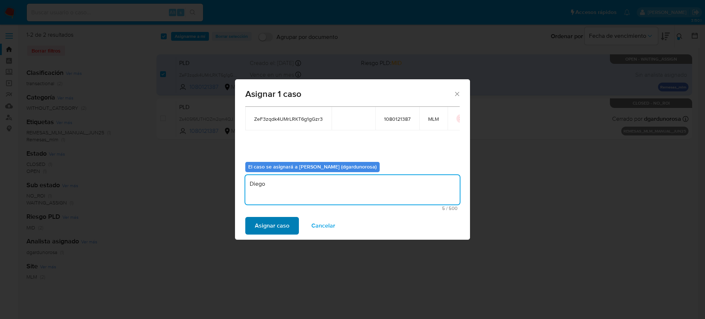
type textarea "Diego"
click at [288, 226] on span "Asignar caso" at bounding box center [272, 226] width 35 height 16
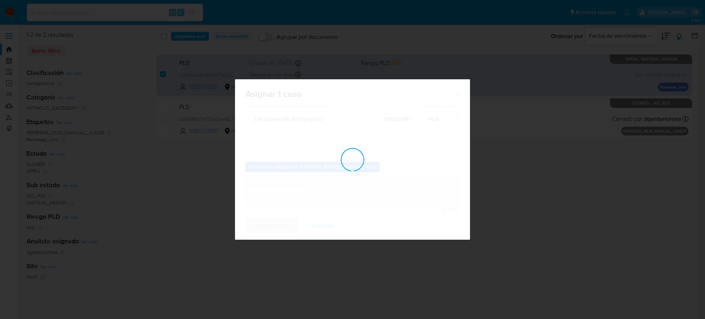
checkbox input "false"
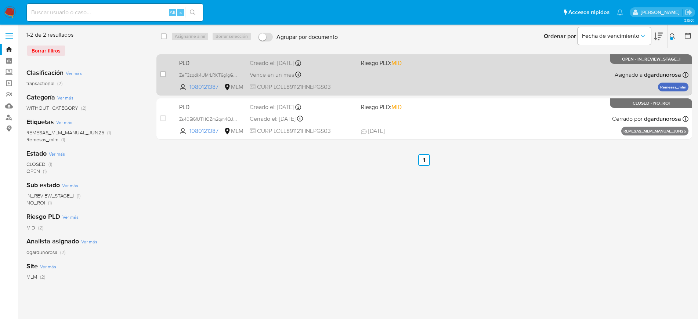
click at [527, 85] on div "PLD ZeF3zqdk4UMrLRKT6g1gGzr3 1080121387 MLM Riesgo PLD: MID Creado el: [DATE] C…" at bounding box center [432, 74] width 512 height 37
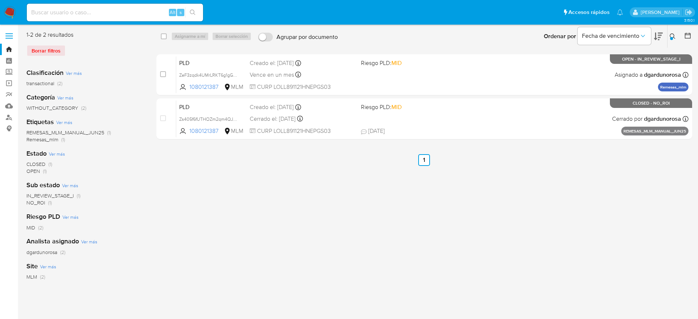
click at [671, 37] on div at bounding box center [671, 38] width 3 height 3
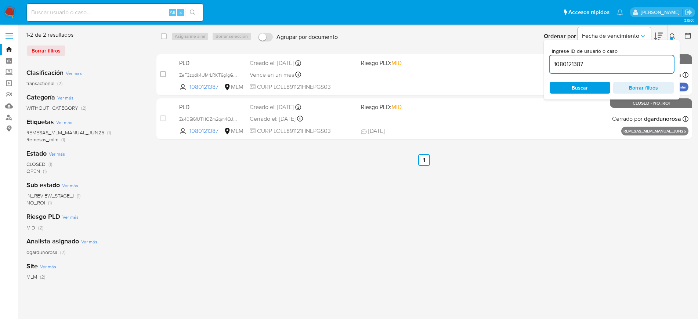
click at [574, 68] on input "1080121387" at bounding box center [612, 65] width 124 height 10
click at [572, 68] on input "1080121387" at bounding box center [612, 65] width 124 height 10
click at [571, 62] on input "1080121387" at bounding box center [612, 65] width 124 height 10
click at [570, 62] on input "1080121387" at bounding box center [612, 65] width 124 height 10
click at [572, 63] on input "1080121387" at bounding box center [612, 65] width 124 height 10
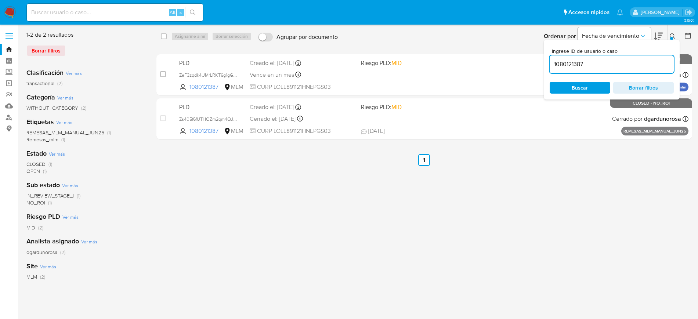
click at [572, 63] on input "1080121387" at bounding box center [612, 65] width 124 height 10
click at [571, 63] on input "1080121387" at bounding box center [612, 65] width 124 height 10
type input "R5EdrmuRKbbiyhgLXXlq8RKM"
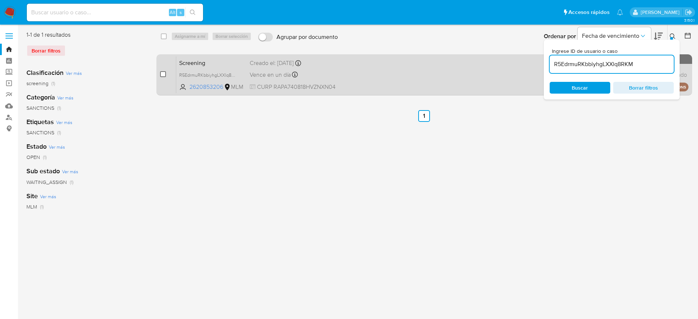
click at [164, 76] on input "checkbox" at bounding box center [163, 74] width 6 height 6
checkbox input "true"
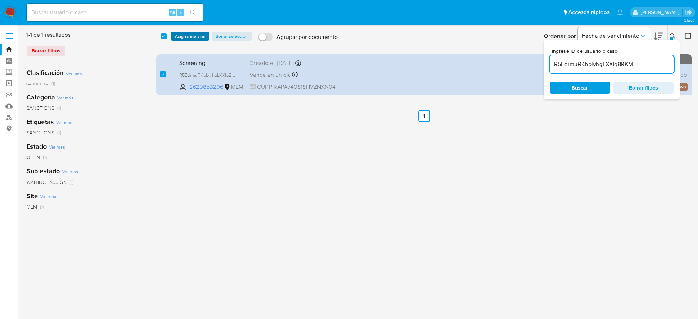
click at [202, 36] on span "Asignarme a mí" at bounding box center [190, 36] width 30 height 7
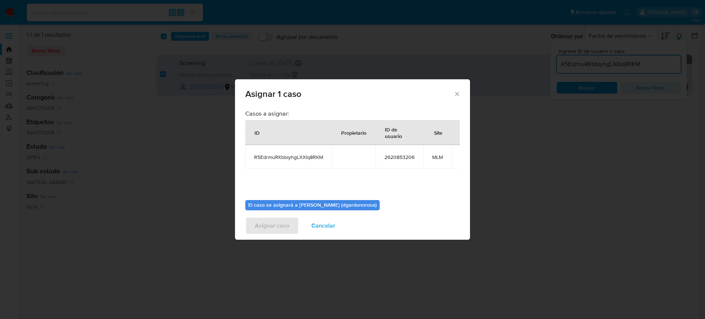
click at [297, 157] on span "R5EdrmuRKbbiyhgLXXlq8RKM" at bounding box center [288, 157] width 69 height 7
copy span "R5EdrmuRKbbiyhgLXXlq8RKM"
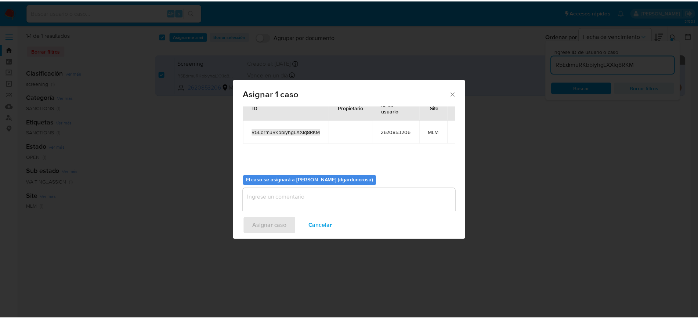
scroll to position [38, 0]
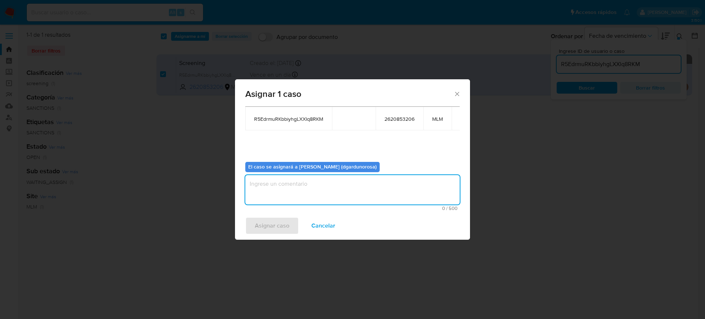
drag, startPoint x: 305, startPoint y: 188, endPoint x: 300, endPoint y: 184, distance: 5.7
click at [304, 187] on textarea "assign-modal" at bounding box center [352, 189] width 214 height 29
type textarea "diego"
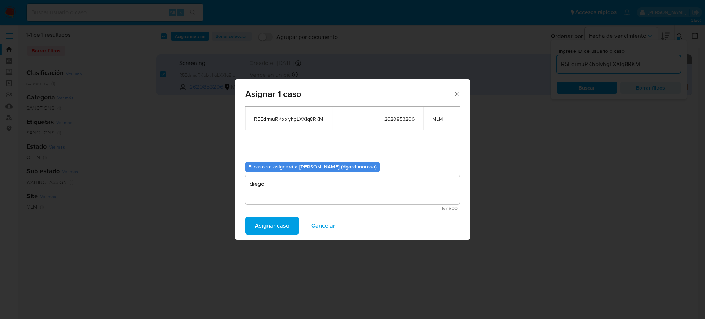
click at [277, 228] on span "Asignar caso" at bounding box center [272, 226] width 35 height 16
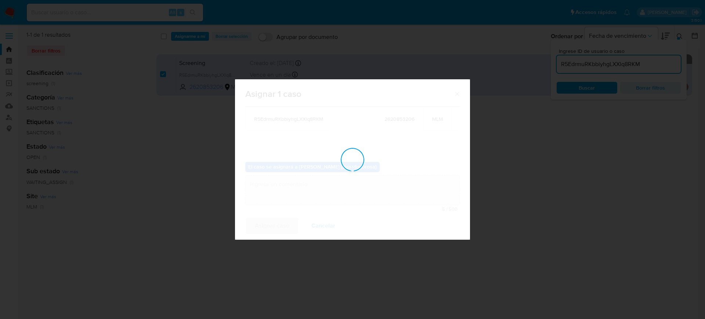
checkbox input "false"
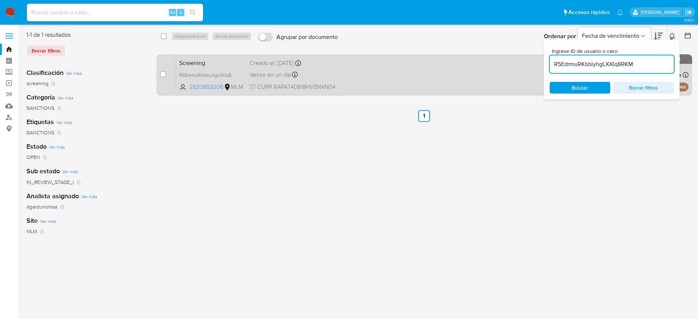
click at [399, 80] on div "Screening R5EdrmuRKbbiyhgLXXlq8RKM 2620853206 MLM Creado el: 10/08/2025 Creado …" at bounding box center [432, 74] width 512 height 37
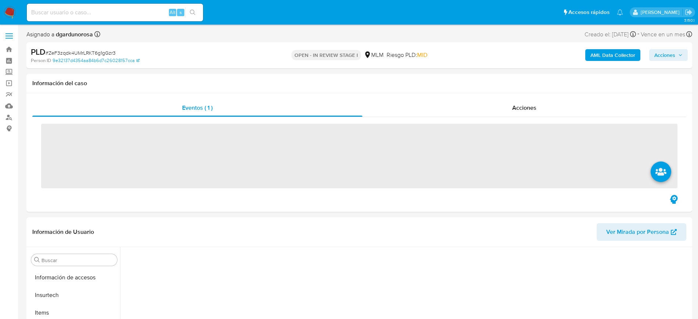
scroll to position [293, 0]
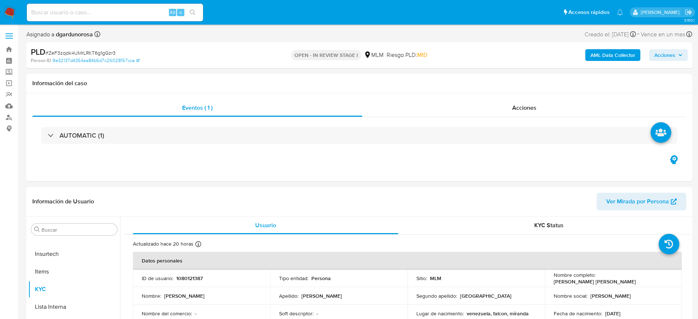
select select "10"
drag, startPoint x: 372, startPoint y: 190, endPoint x: 396, endPoint y: 186, distance: 23.9
click at [372, 190] on div "Información de Usuario Ver Mirada por Persona" at bounding box center [359, 202] width 666 height 30
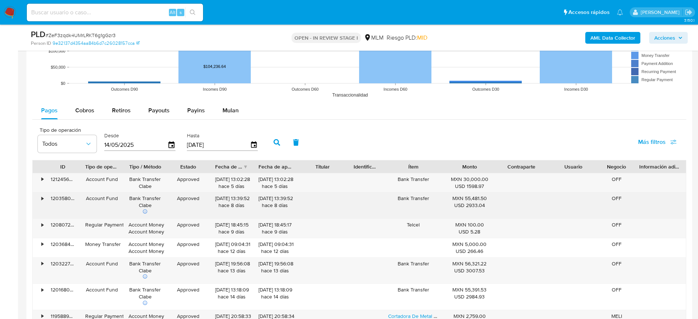
scroll to position [735, 0]
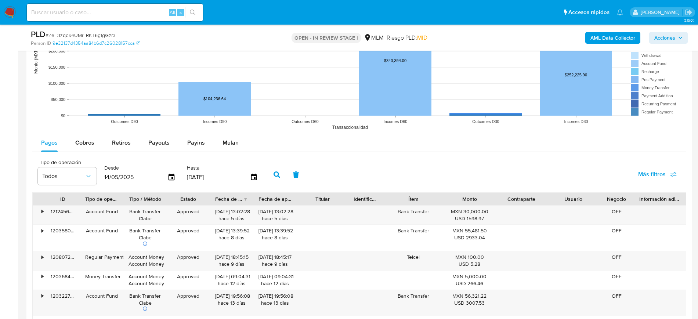
click at [219, 142] on button "Mulan" at bounding box center [231, 143] width 34 height 18
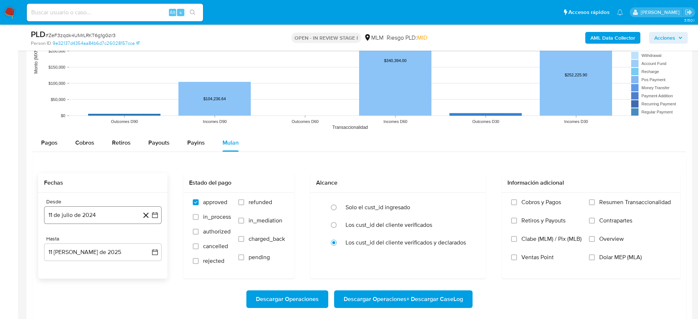
click at [156, 217] on icon "button" at bounding box center [154, 215] width 7 height 7
click at [118, 106] on button "julio 2024" at bounding box center [103, 103] width 35 height 7
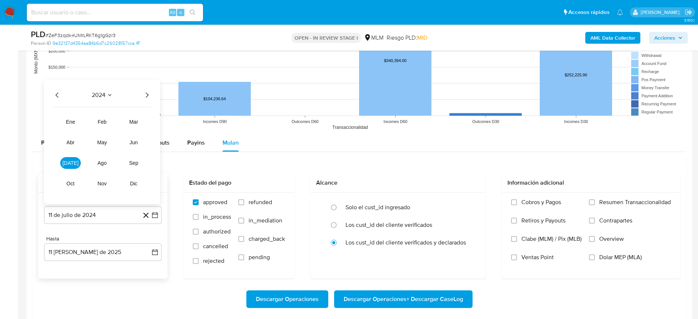
click at [148, 97] on icon "Año siguiente" at bounding box center [147, 95] width 9 height 9
click at [131, 123] on span "mar" at bounding box center [133, 122] width 9 height 6
click at [134, 116] on button "1" at bounding box center [132, 116] width 12 height 12
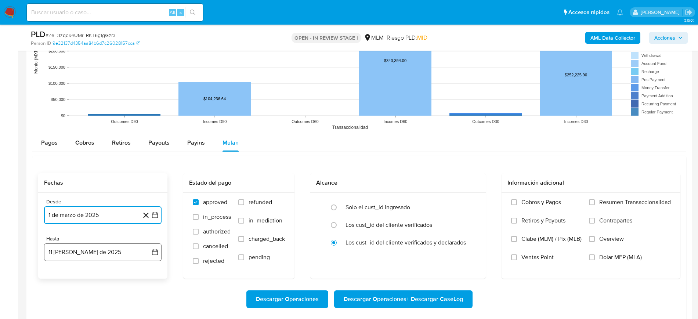
click at [157, 253] on icon "button" at bounding box center [154, 252] width 7 height 7
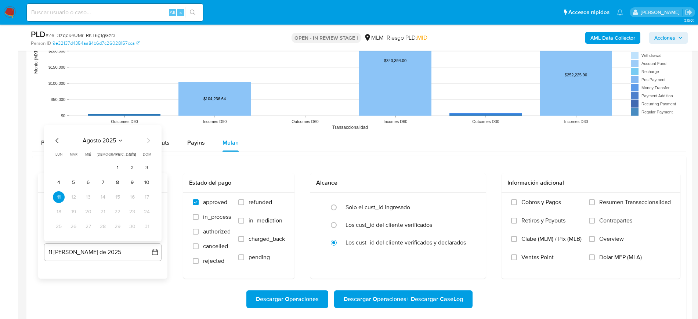
click at [54, 141] on icon "Mes anterior" at bounding box center [57, 140] width 9 height 9
click at [101, 229] on button "31" at bounding box center [103, 227] width 12 height 12
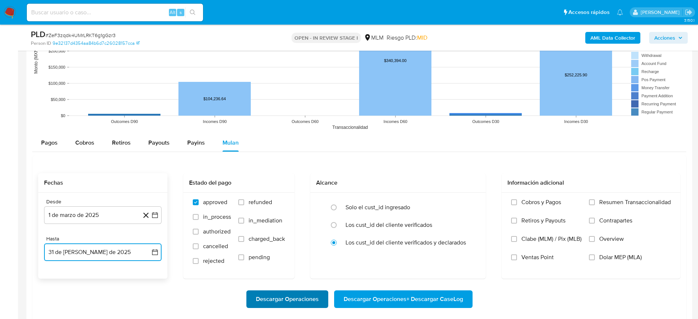
click at [289, 299] on span "Descargar Operaciones" at bounding box center [287, 299] width 63 height 16
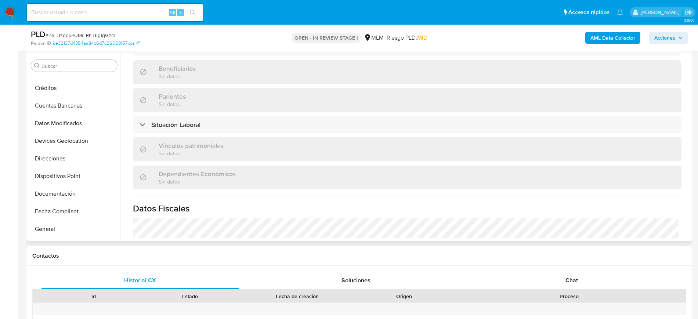
scroll to position [92, 0]
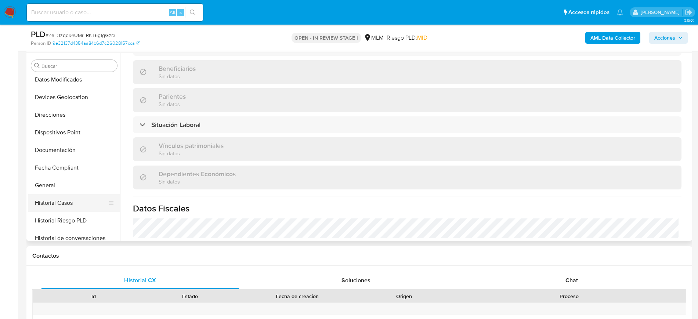
click at [73, 205] on button "Historial Casos" at bounding box center [71, 203] width 86 height 18
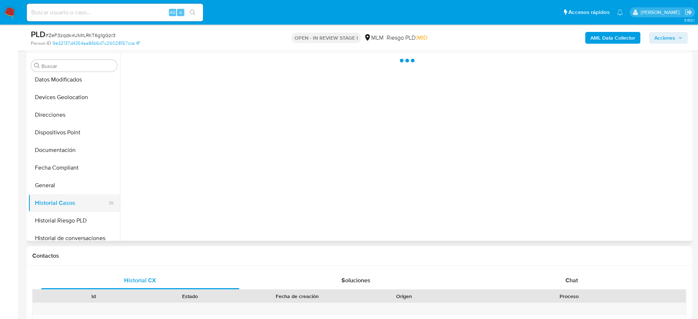
scroll to position [0, 0]
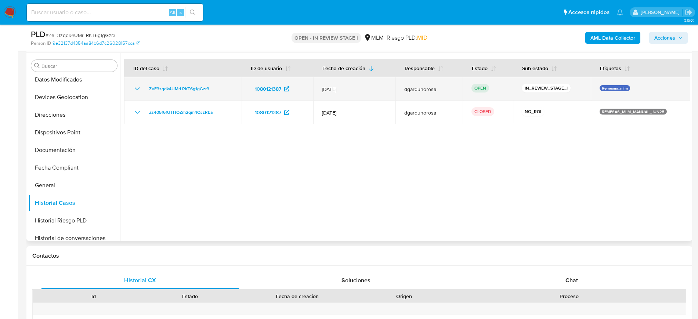
click at [138, 92] on icon "Mostrar/Ocultar" at bounding box center [137, 88] width 9 height 9
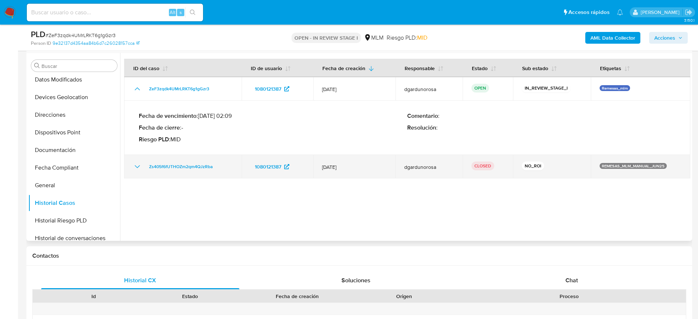
click at [140, 168] on icon "Mostrar/Ocultar" at bounding box center [137, 166] width 9 height 9
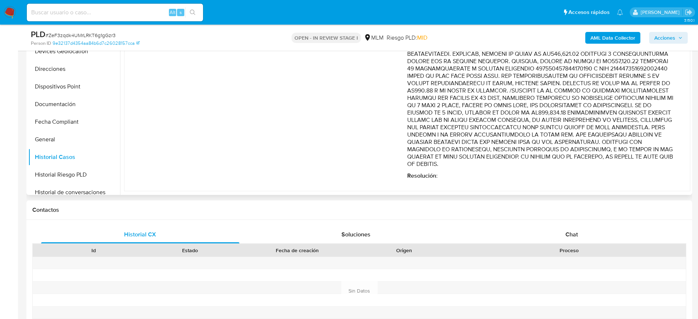
scroll to position [230, 0]
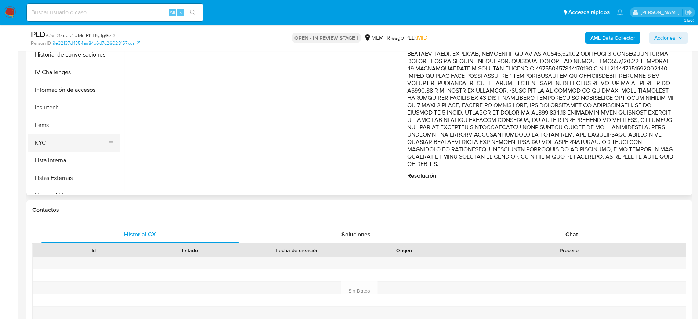
click at [60, 143] on button "KYC" at bounding box center [71, 143] width 86 height 18
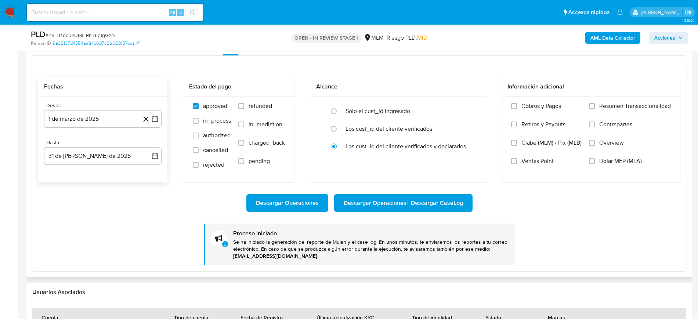
scroll to position [872, 0]
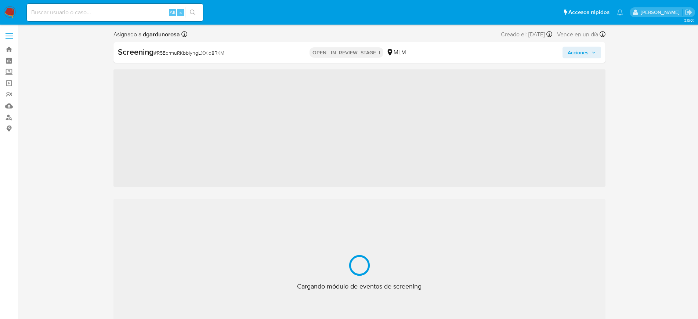
scroll to position [293, 0]
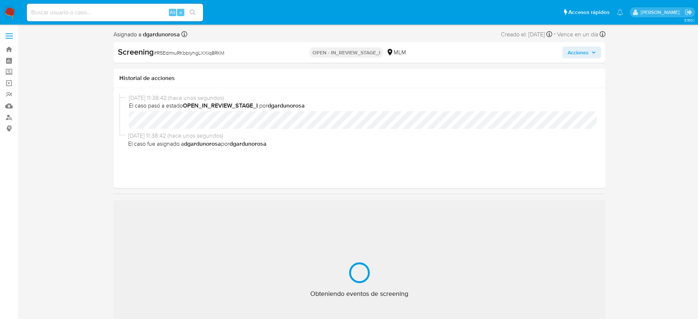
select select "10"
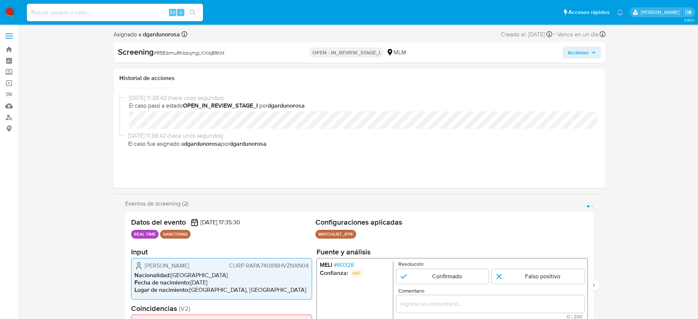
drag, startPoint x: 621, startPoint y: 163, endPoint x: 626, endPoint y: 162, distance: 5.0
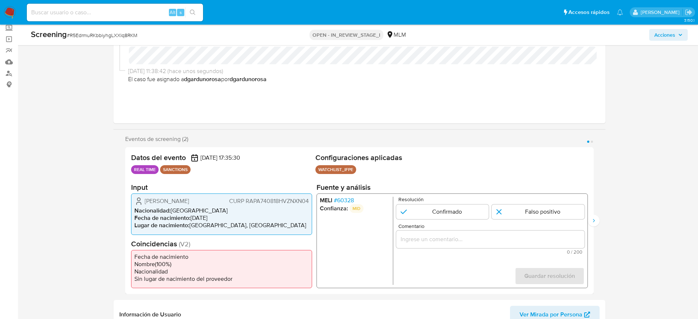
scroll to position [46, 0]
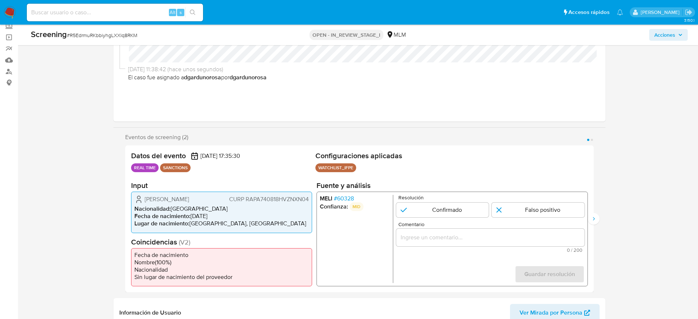
click at [346, 198] on span "# 60328" at bounding box center [343, 198] width 20 height 7
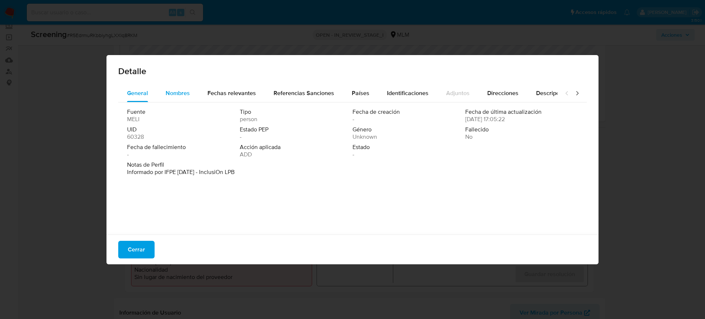
click at [182, 98] on div "Nombres" at bounding box center [178, 93] width 24 height 18
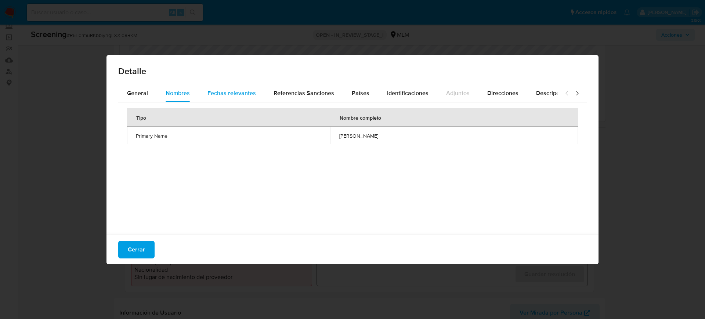
click at [211, 86] on div "Fechas relevantes" at bounding box center [232, 93] width 48 height 18
click at [310, 91] on span "Referencias Sanciones" at bounding box center [304, 93] width 61 height 8
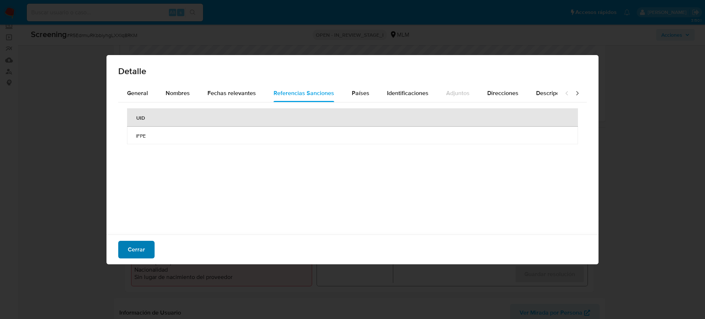
click at [142, 256] on span "Cerrar" at bounding box center [136, 250] width 17 height 16
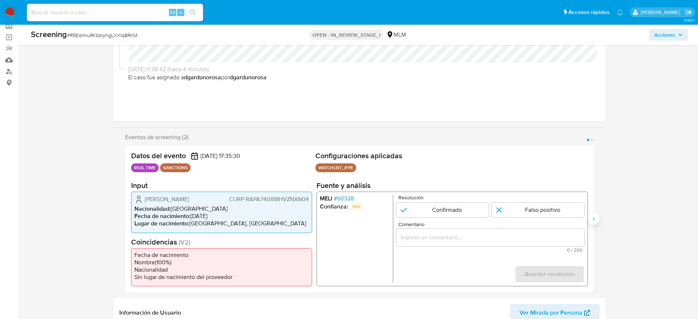
click at [595, 219] on icon "Siguiente" at bounding box center [594, 219] width 6 height 6
click at [344, 197] on span "# 60328" at bounding box center [343, 198] width 20 height 7
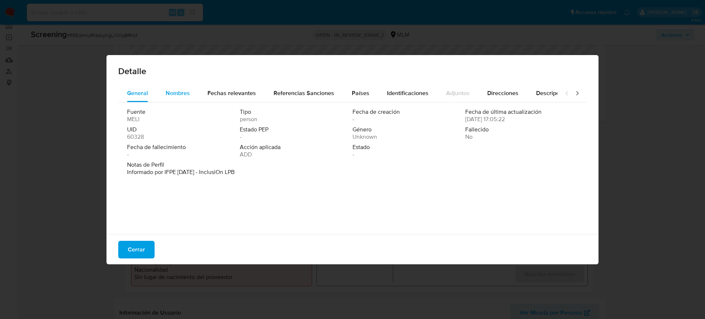
click at [174, 93] on span "Nombres" at bounding box center [178, 93] width 24 height 8
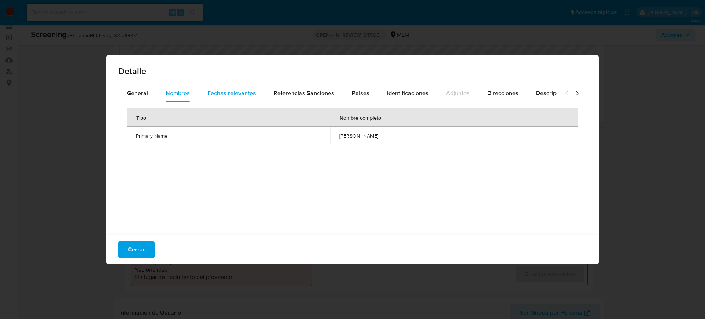
click at [241, 94] on span "Fechas relevantes" at bounding box center [232, 93] width 48 height 8
click at [182, 93] on span "Nombres" at bounding box center [178, 93] width 24 height 8
drag, startPoint x: 376, startPoint y: 135, endPoint x: 291, endPoint y: 129, distance: 84.7
click at [291, 129] on tr "Primary Name jose antonio rangel pena" at bounding box center [352, 136] width 451 height 18
click at [136, 249] on span "Cerrar" at bounding box center [136, 250] width 17 height 16
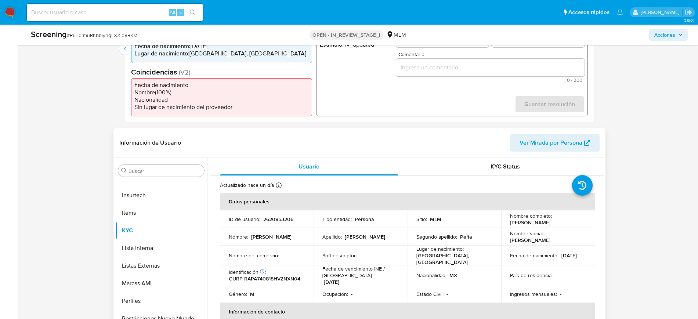
scroll to position [230, 0]
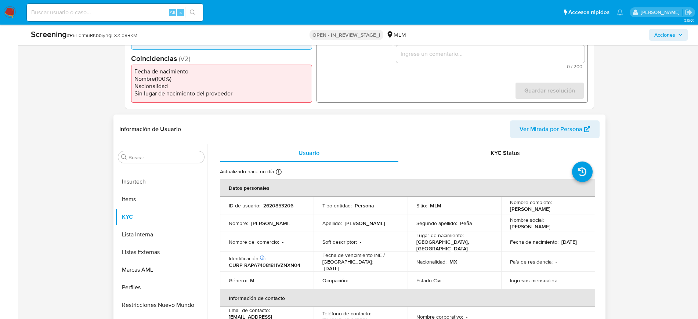
click at [297, 262] on p "CURP RAPA740818HVZNXN04" at bounding box center [265, 265] width 72 height 7
copy p "RAPA740818HVZNXN04"
click at [447, 244] on p "[GEOGRAPHIC_DATA], [GEOGRAPHIC_DATA]" at bounding box center [453, 245] width 73 height 13
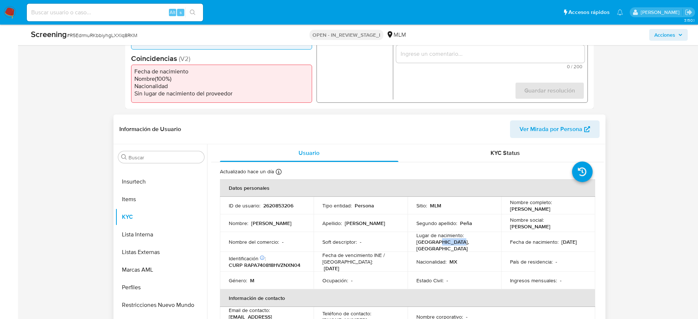
copy p "VERACRUZ"
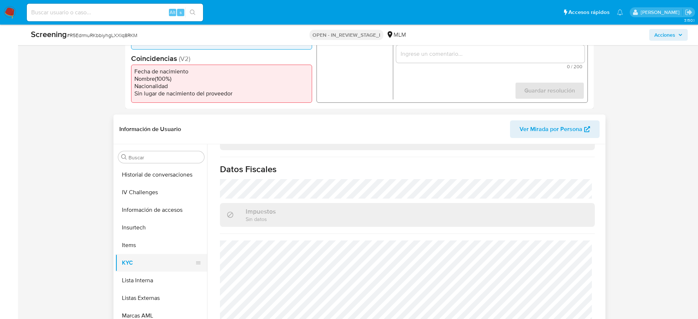
scroll to position [201, 0]
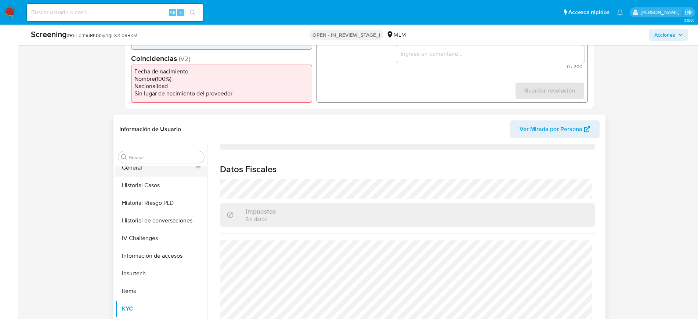
click at [145, 170] on button "General" at bounding box center [158, 168] width 86 height 18
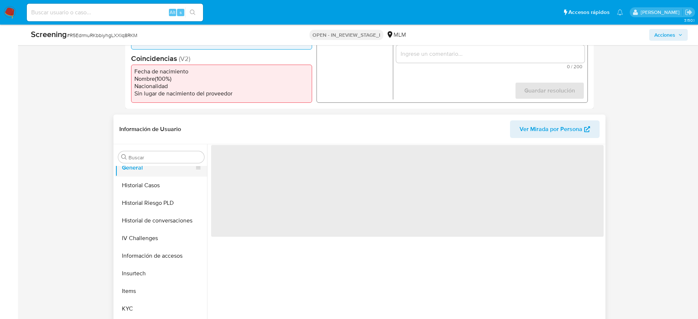
scroll to position [0, 0]
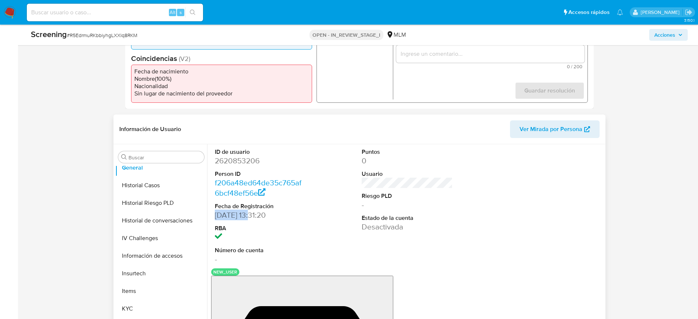
drag, startPoint x: 215, startPoint y: 218, endPoint x: 251, endPoint y: 216, distance: 36.0
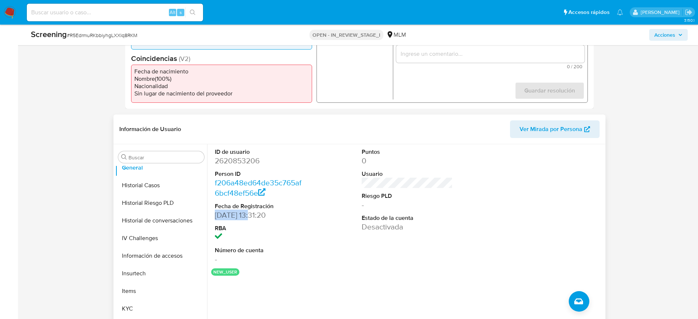
click at [252, 216] on dd "10/08/2025 13:31:20" at bounding box center [260, 215] width 91 height 10
copy dd "10/08/2025"
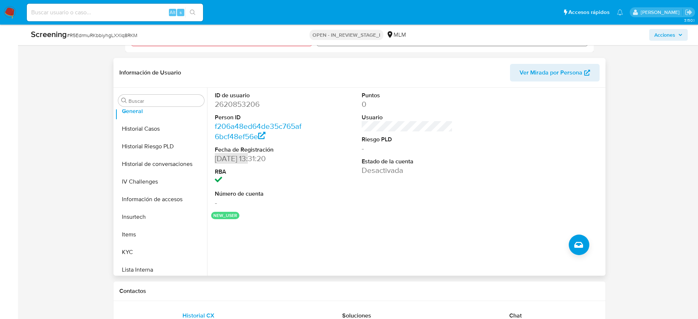
scroll to position [275, 0]
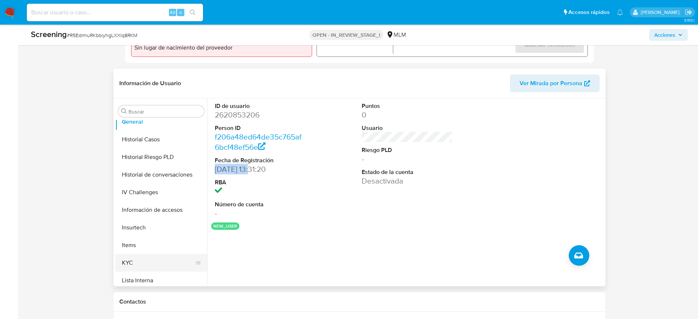
click at [127, 266] on button "KYC" at bounding box center [158, 263] width 86 height 18
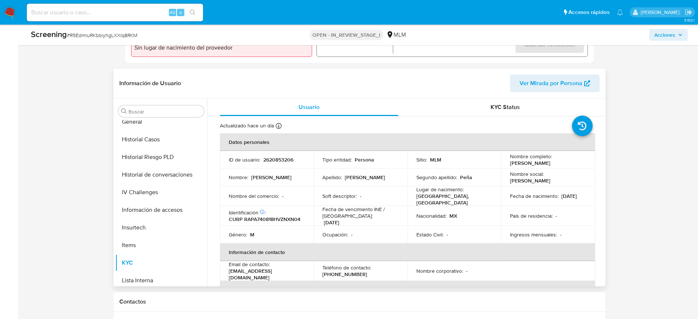
drag, startPoint x: 537, startPoint y: 200, endPoint x: 506, endPoint y: 202, distance: 31.3
click at [506, 202] on td "Fecha de nacimiento : 18/08/1974" at bounding box center [548, 196] width 94 height 20
copy p "18/08/1974"
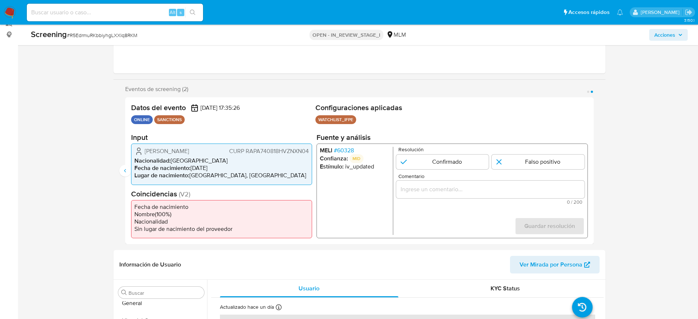
scroll to position [92, 0]
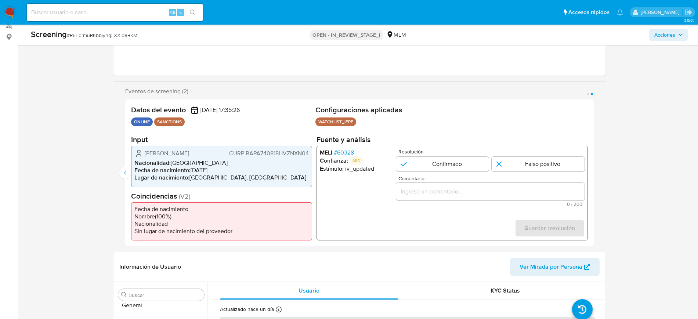
click at [451, 193] on input "Comentario" at bounding box center [490, 192] width 188 height 10
paste input "SE CONFIRMA COINCIDENCIA EN LISTA DE SANCIONES DENOMINADA IFPE POR NOMBRE COMPL…"
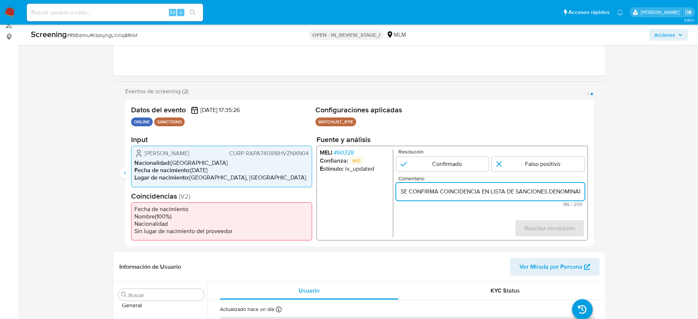
scroll to position [0, 289]
type input "SE CONFIRMA COINCIDENCIA EN LISTA DE SANCIONES DENOMINADA IFPE POR NOMBRE COMPL…"
click at [444, 163] on input "2 de 2" at bounding box center [442, 164] width 93 height 15
radio input "true"
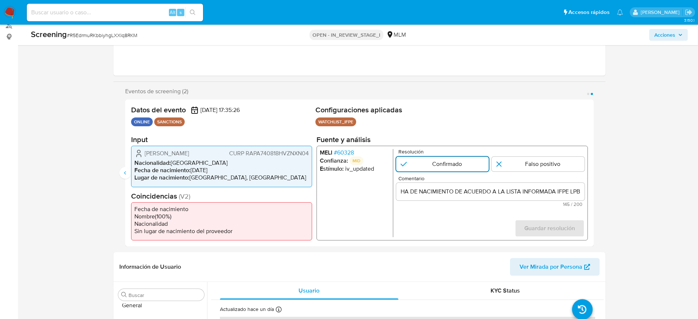
scroll to position [0, 0]
click at [542, 224] on span "Guardar resolución" at bounding box center [549, 228] width 51 height 16
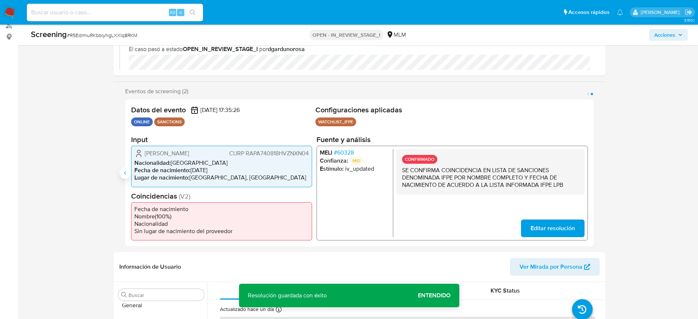
click at [125, 172] on icon "Anterior" at bounding box center [125, 172] width 2 height 3
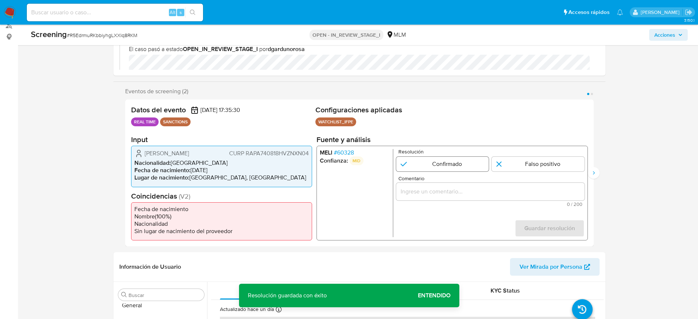
click at [446, 166] on input "1 de 2" at bounding box center [442, 164] width 93 height 15
radio input "true"
click at [445, 189] on input "Comentario" at bounding box center [490, 192] width 188 height 10
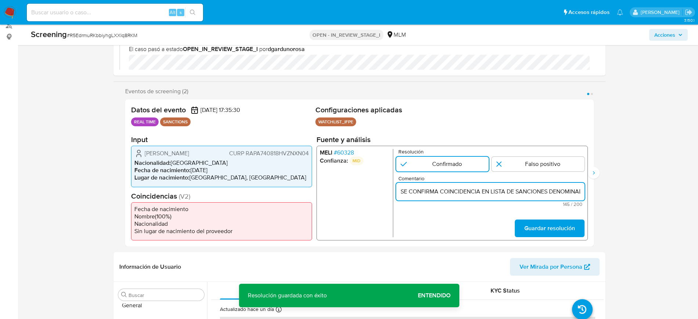
scroll to position [0, 289]
type input "SE CONFIRMA COINCIDENCIA EN LISTA DE SANCIONES DENOMINADA IFPE POR NOMBRE COMPL…"
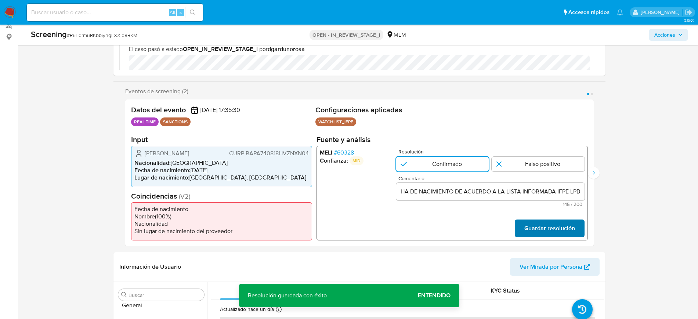
click at [543, 226] on span "Guardar resolución" at bounding box center [549, 228] width 51 height 16
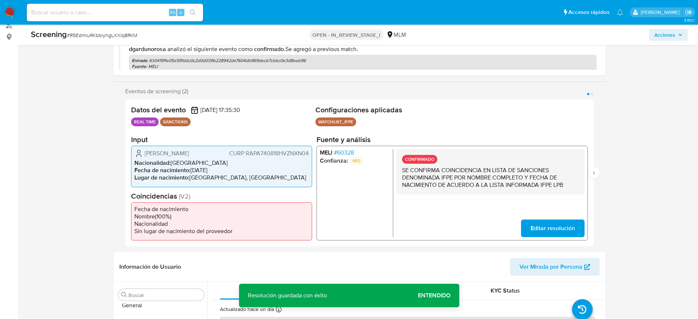
click at [587, 175] on div "MELI # 60328 Confianza: MID CONFIRMADO SE CONFIRMA COINCIDENCIA EN LISTA DE SAN…" at bounding box center [451, 193] width 271 height 95
click at [591, 173] on icon "Siguiente" at bounding box center [594, 173] width 6 height 6
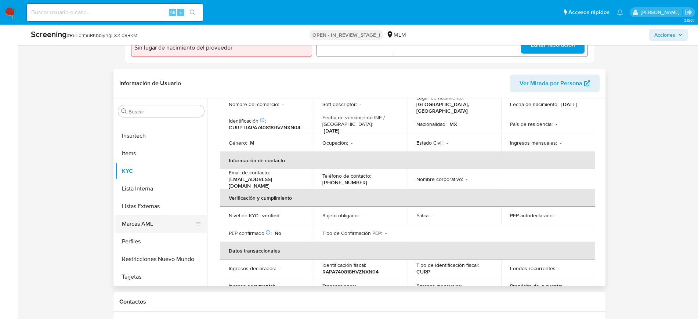
scroll to position [321, 0]
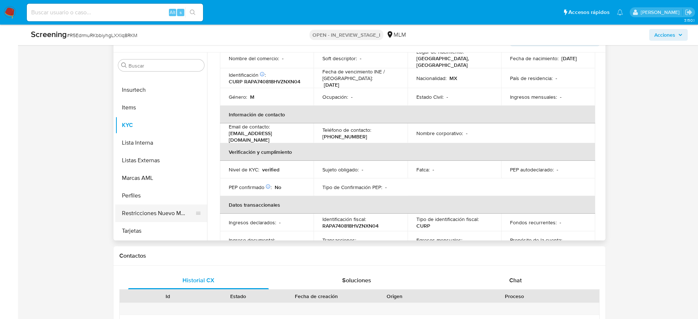
click at [159, 216] on button "Restricciones Nuevo Mundo" at bounding box center [158, 214] width 86 height 18
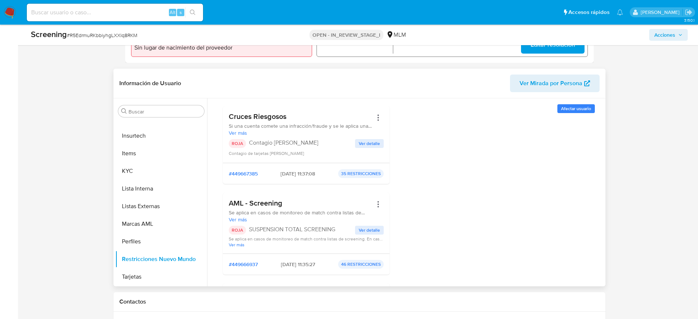
scroll to position [77, 0]
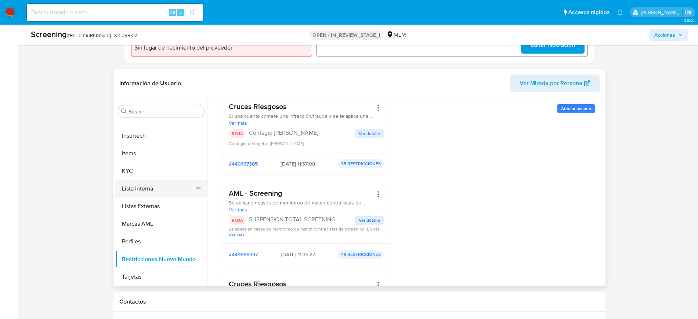
click at [151, 192] on button "Lista Interna" at bounding box center [158, 189] width 86 height 18
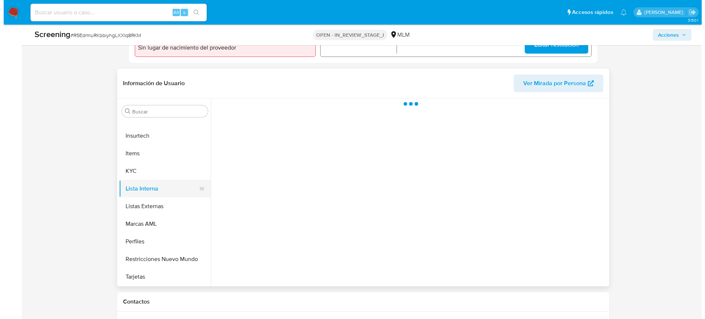
scroll to position [0, 0]
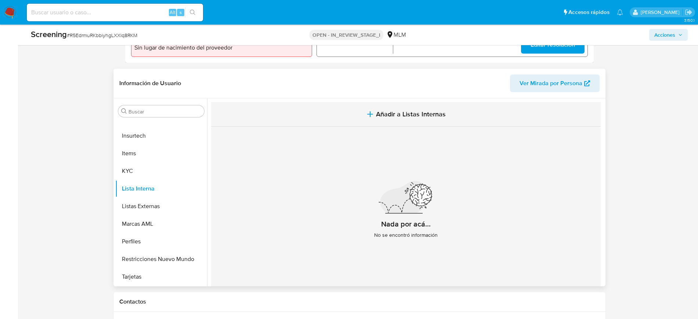
click at [431, 119] on button "Añadir a Listas Internas" at bounding box center [406, 114] width 390 height 25
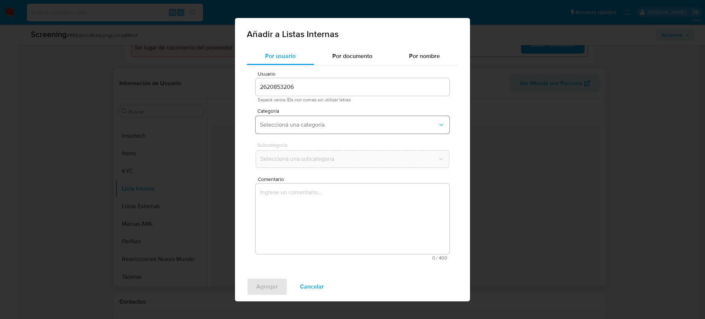
click at [319, 128] on span "Seleccioná una categoría" at bounding box center [349, 124] width 178 height 7
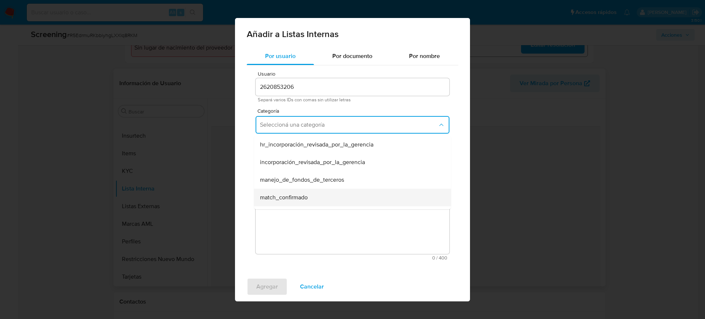
click at [319, 202] on div "match_confirmado" at bounding box center [350, 198] width 181 height 18
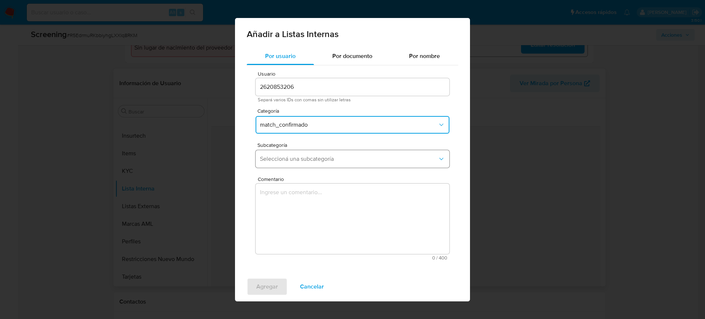
click at [324, 159] on span "Seleccioná una subcategoría" at bounding box center [349, 158] width 178 height 7
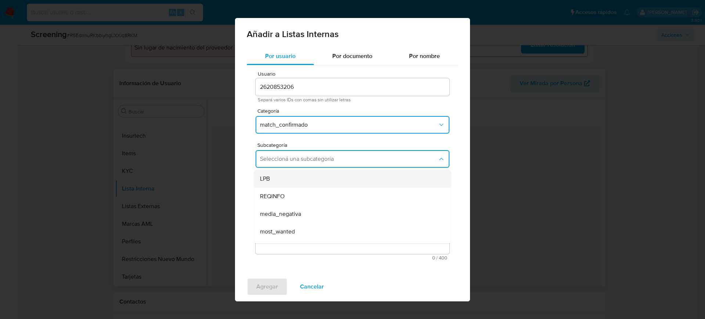
click at [312, 180] on div "LPB" at bounding box center [350, 179] width 181 height 18
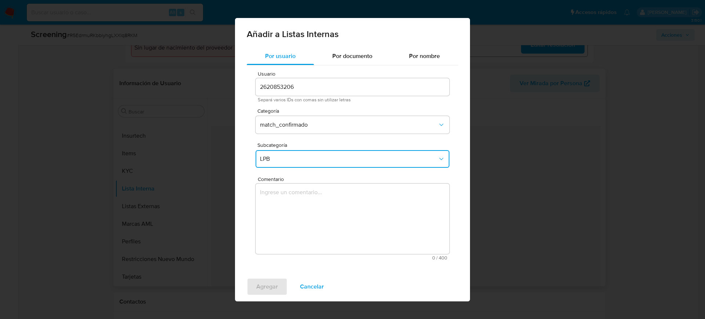
click at [315, 211] on textarea "Comentario" at bounding box center [353, 219] width 194 height 71
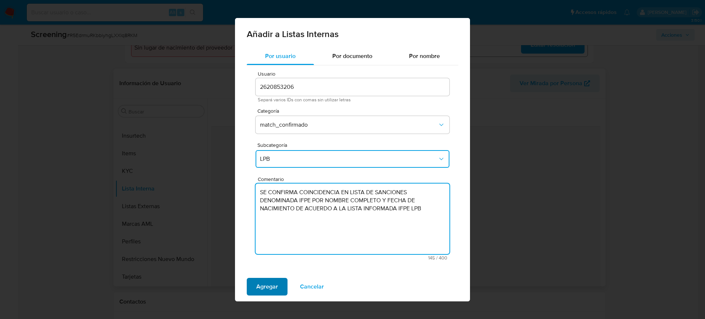
type textarea "SE CONFIRMA COINCIDENCIA EN LISTA DE SANCIONES DENOMINADA IFPE POR NOMBRE COMPL…"
click at [276, 287] on span "Agregar" at bounding box center [267, 287] width 22 height 16
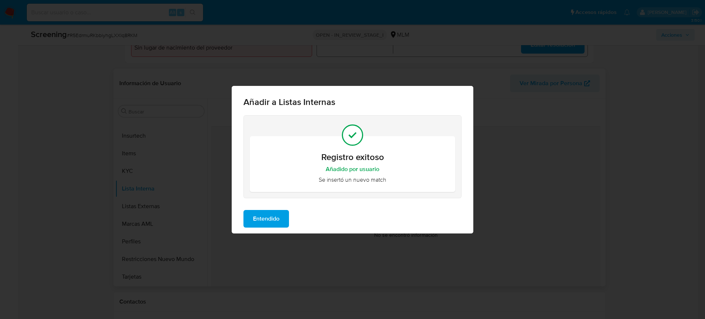
click at [271, 215] on span "Entendido" at bounding box center [266, 219] width 26 height 16
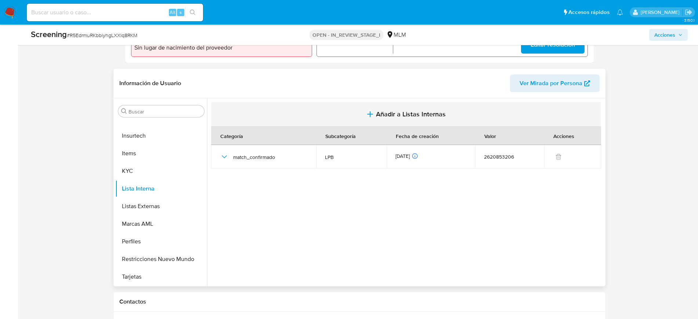
click at [419, 114] on span "Añadir a Listas Internas" at bounding box center [411, 114] width 70 height 8
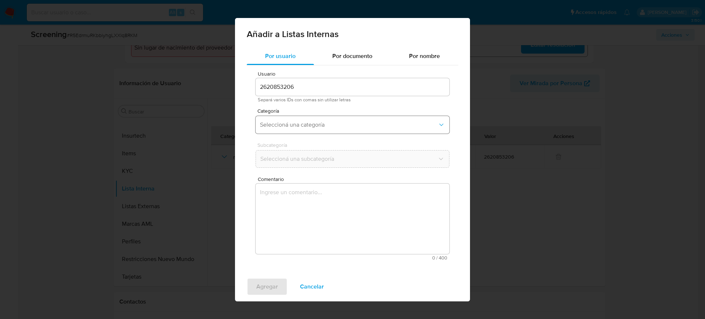
click at [304, 124] on span "Seleccioná una categoría" at bounding box center [349, 124] width 178 height 7
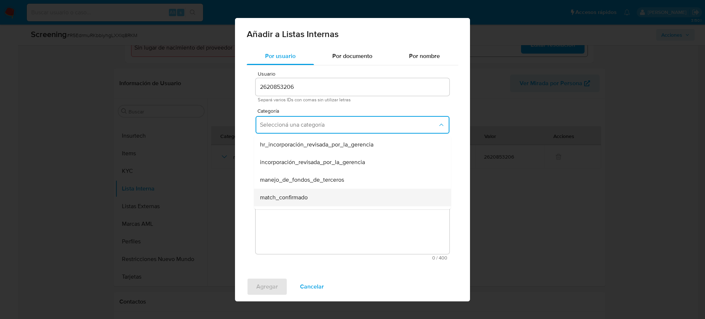
click at [306, 199] on span "match_confirmado" at bounding box center [284, 197] width 48 height 7
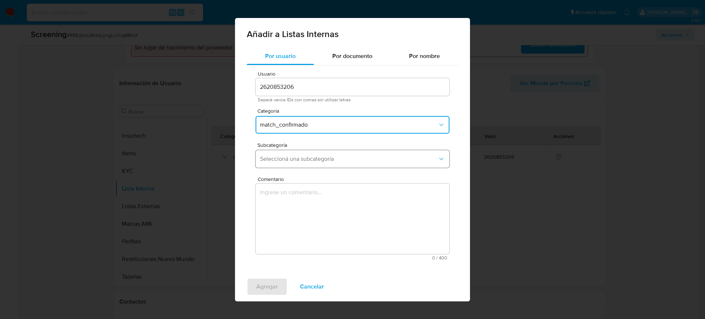
click at [325, 156] on span "Seleccioná una subcategoría" at bounding box center [349, 158] width 178 height 7
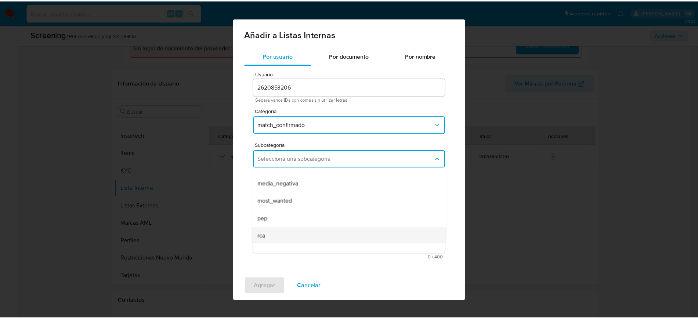
scroll to position [50, 0]
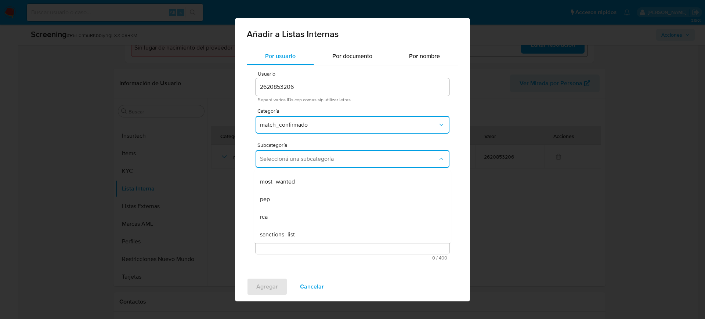
click at [328, 227] on div "sanctions_list" at bounding box center [350, 235] width 181 height 18
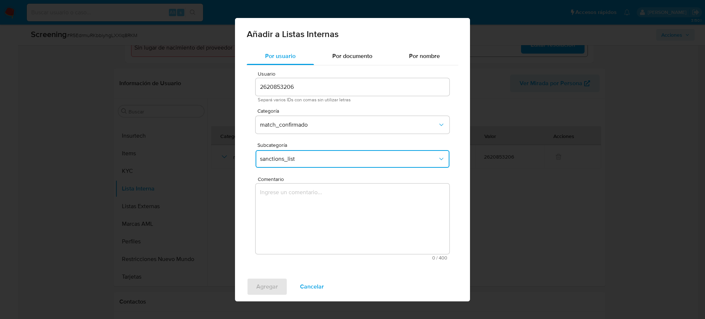
click at [331, 227] on textarea "Comentario" at bounding box center [353, 219] width 194 height 71
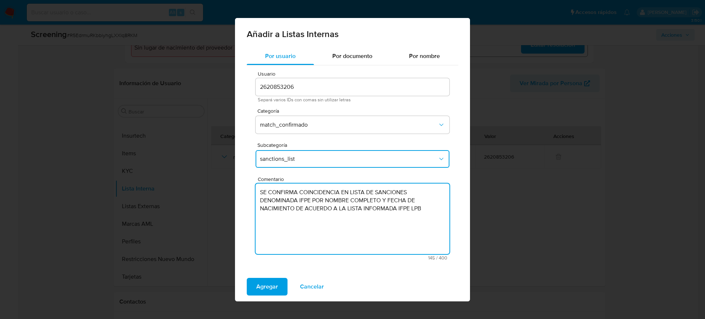
type textarea "SE CONFIRMA COINCIDENCIA EN LISTA DE SANCIONES DENOMINADA IFPE POR NOMBRE COMPL…"
click at [278, 281] on button "Agregar" at bounding box center [267, 287] width 41 height 18
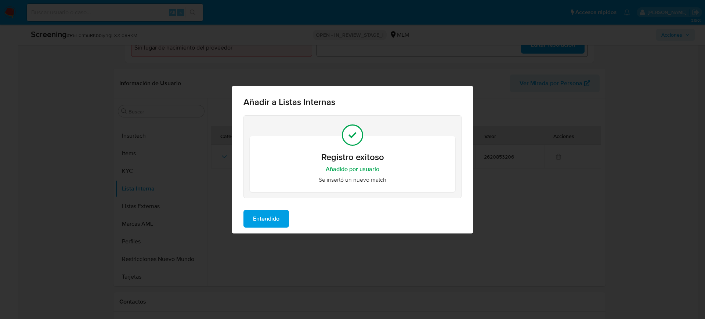
click at [267, 218] on span "Entendido" at bounding box center [266, 219] width 26 height 16
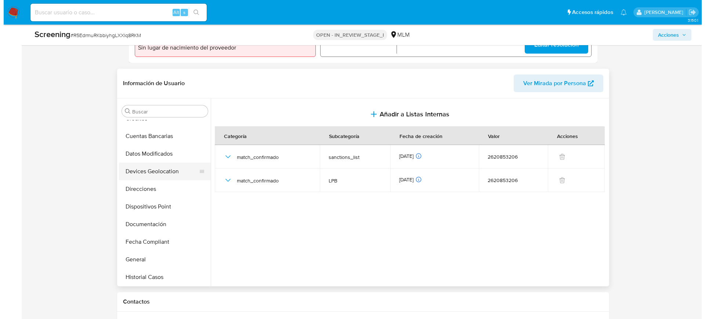
scroll to position [0, 0]
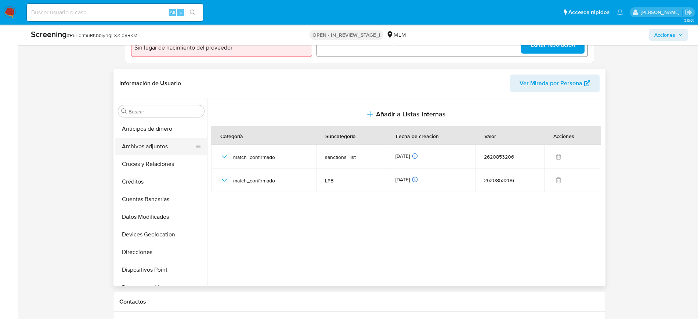
click at [152, 151] on button "Archivos adjuntos" at bounding box center [158, 147] width 86 height 18
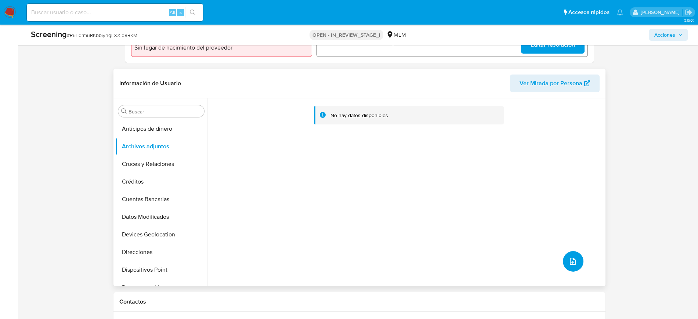
click at [566, 265] on button "upload-file" at bounding box center [573, 261] width 21 height 21
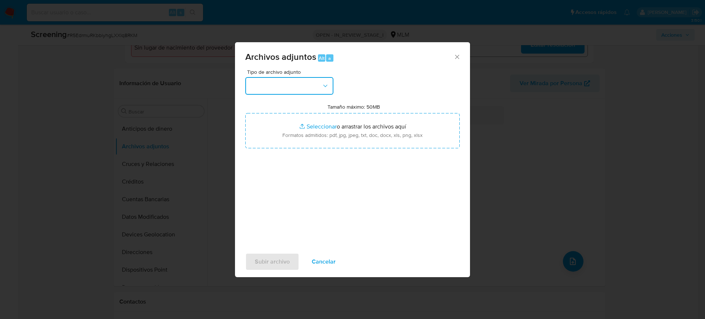
click at [289, 82] on button "button" at bounding box center [289, 86] width 88 height 18
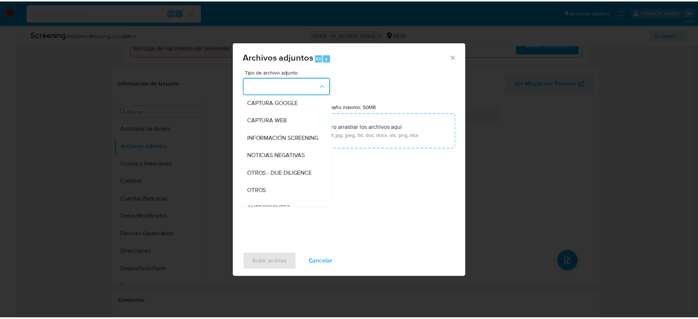
scroll to position [92, 0]
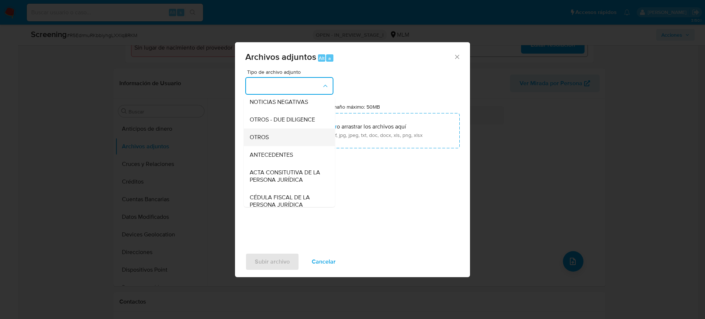
click at [262, 140] on div "OTROS" at bounding box center [287, 138] width 75 height 18
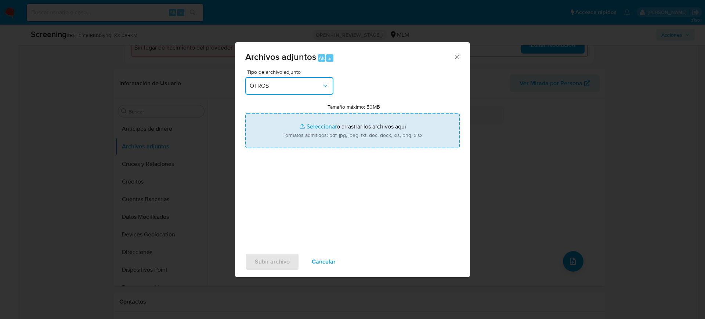
type input "C:\fakepath\JOSE ANTONIO RANGEL PENA.pdf"
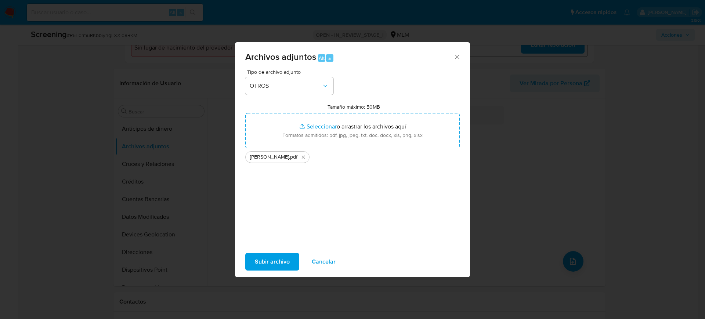
click at [288, 255] on span "Subir archivo" at bounding box center [272, 262] width 35 height 16
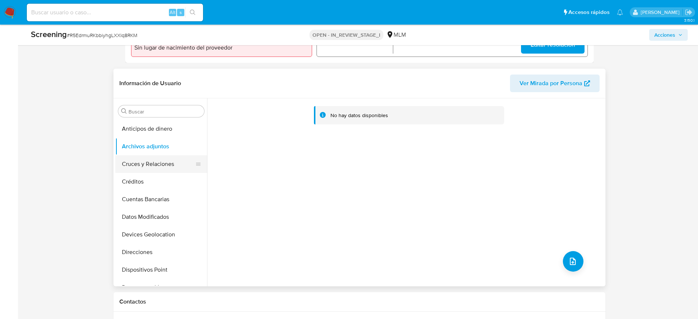
click at [148, 169] on button "Cruces y Relaciones" at bounding box center [158, 164] width 86 height 18
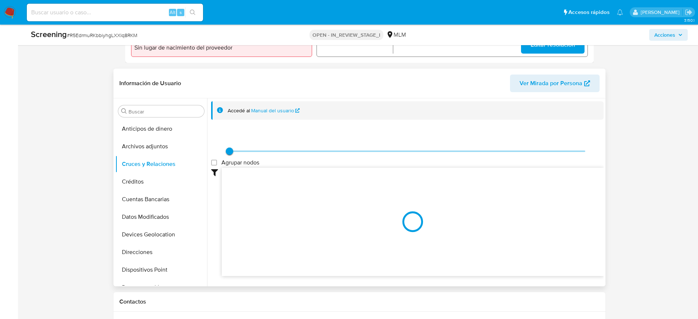
click at [222, 168] on div at bounding box center [413, 222] width 382 height 109
click at [150, 147] on button "Archivos adjuntos" at bounding box center [158, 147] width 86 height 18
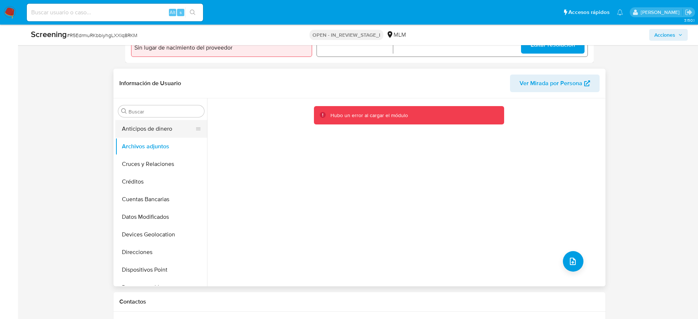
click at [162, 135] on button "Anticipos de dinero" at bounding box center [158, 129] width 86 height 18
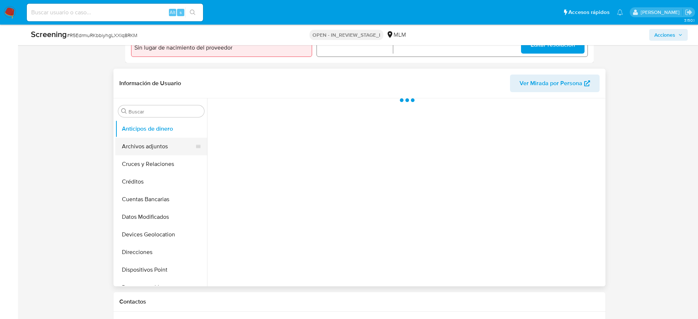
click at [161, 143] on button "Archivos adjuntos" at bounding box center [158, 147] width 86 height 18
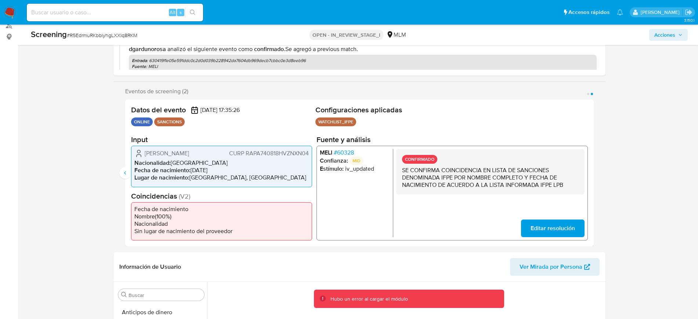
scroll to position [0, 0]
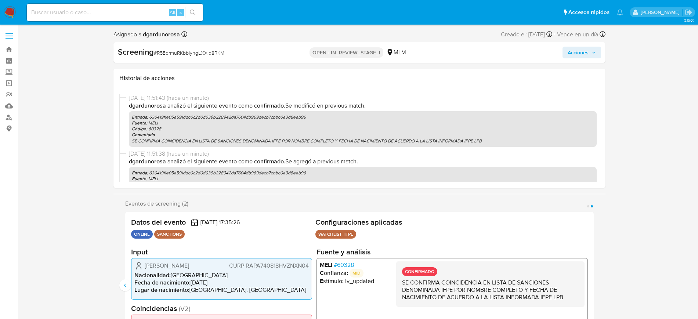
click at [389, 138] on p "SE CONFIRMA COINCIDENCIA EN LISTA DE SANCIONES DENOMINADA IFPE POR NOMBRE COMPL…" at bounding box center [363, 141] width 462 height 6
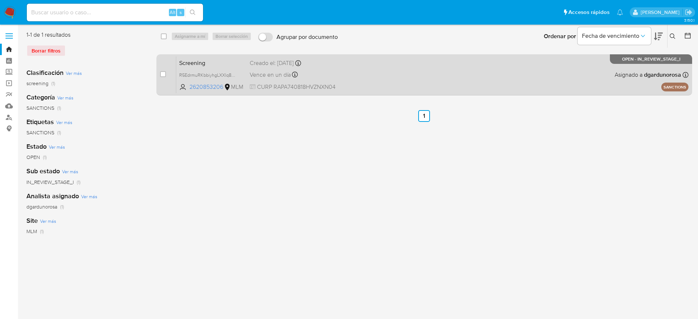
click at [484, 83] on div "Screening R5EdrmuRKbbiyhgLXXlq8RKM 2620853206 MLM Creado el: [DATE] Creado el: …" at bounding box center [432, 74] width 512 height 37
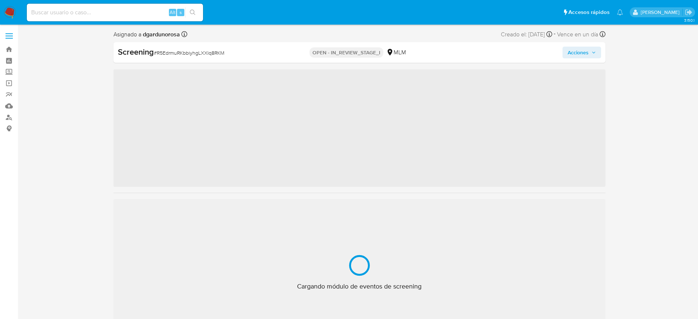
scroll to position [293, 0]
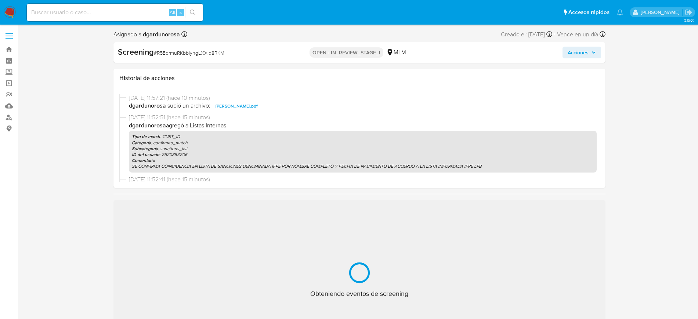
select select "10"
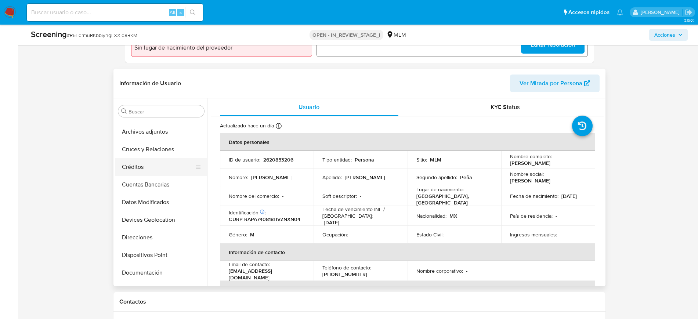
scroll to position [0, 0]
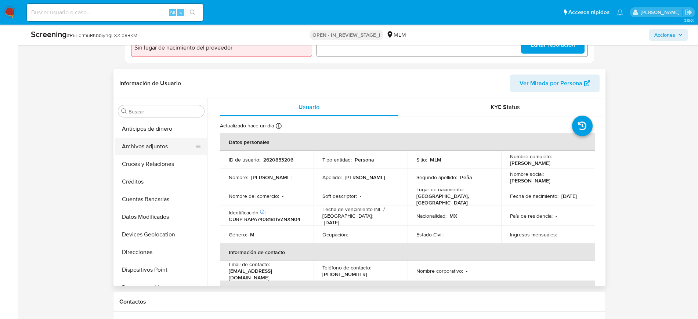
click at [163, 152] on button "Archivos adjuntos" at bounding box center [158, 147] width 86 height 18
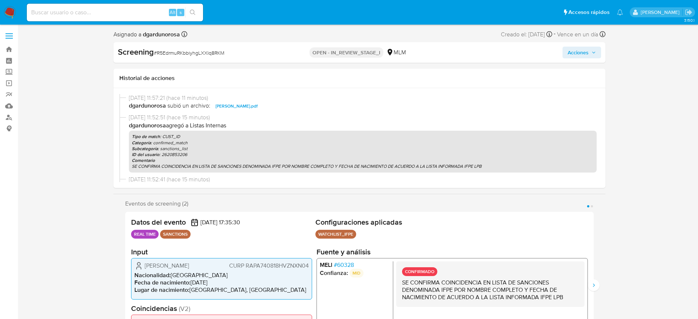
drag, startPoint x: 585, startPoint y: 55, endPoint x: 568, endPoint y: 59, distance: 17.5
click at [585, 55] on span "Acciones" at bounding box center [578, 53] width 21 height 12
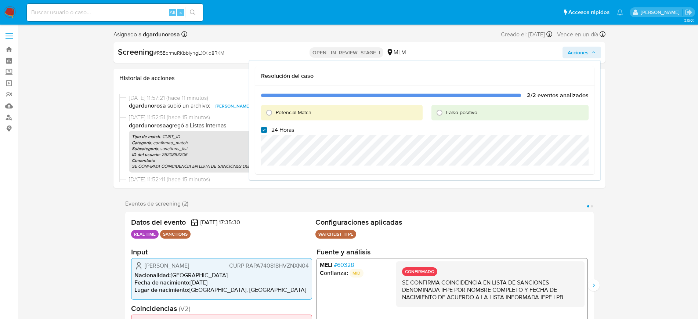
click at [264, 131] on input "24 Horas" at bounding box center [264, 130] width 6 height 6
checkbox input "false"
click at [270, 110] on input "Potencial Match" at bounding box center [269, 113] width 12 height 12
radio input "true"
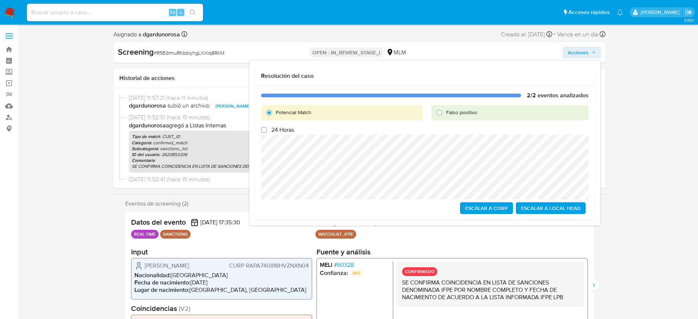
click at [548, 206] on span "Escalar a Local Head" at bounding box center [551, 208] width 60 height 10
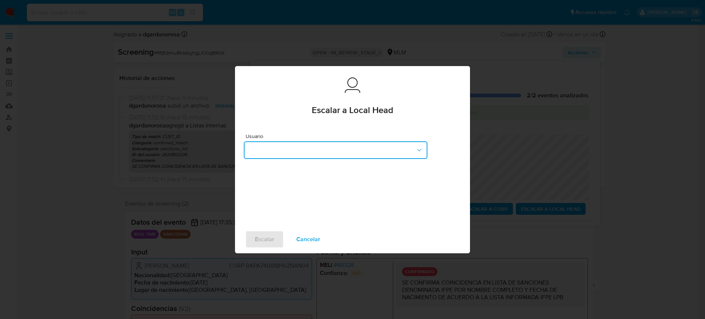
click at [341, 152] on button "button" at bounding box center [336, 150] width 184 height 18
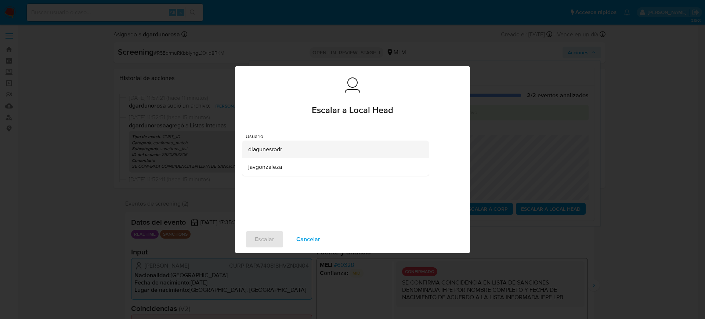
click at [311, 149] on div "dlagunesrodr" at bounding box center [333, 150] width 170 height 18
click at [274, 237] on button "Escalar" at bounding box center [264, 240] width 39 height 18
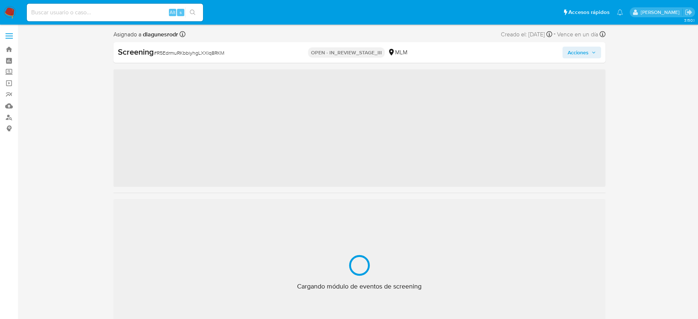
scroll to position [293, 0]
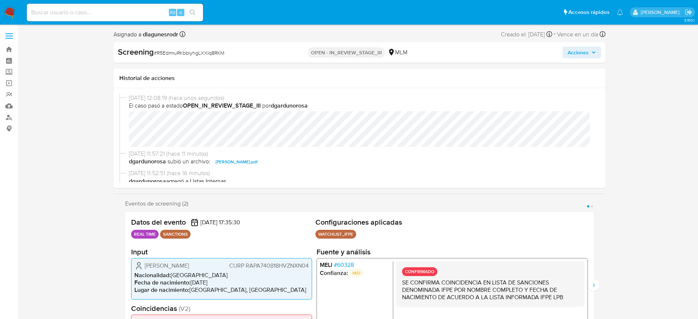
select select "10"
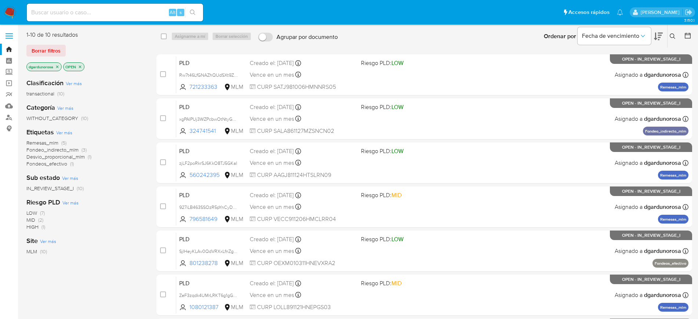
click at [674, 34] on icon at bounding box center [673, 36] width 6 height 6
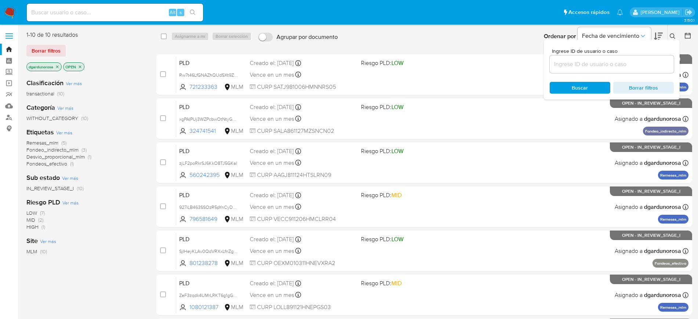
click at [613, 65] on input at bounding box center [612, 65] width 124 height 10
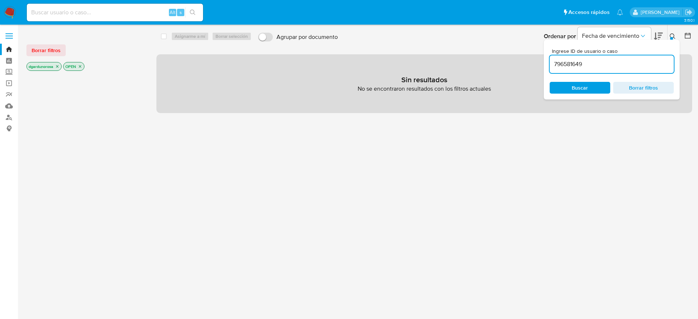
click at [613, 64] on input "796581649" at bounding box center [612, 65] width 124 height 10
type input "796581649"
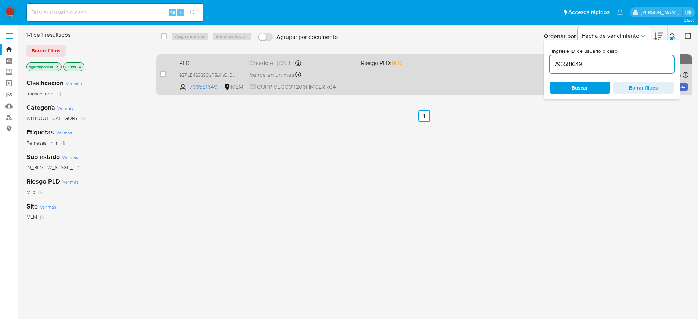
click at [449, 76] on div "PLD 927iLB463SSOzR5pYnCyDHH1 796581649 MLM Riesgo PLD: MID Creado el: [DATE] Cr…" at bounding box center [432, 74] width 512 height 37
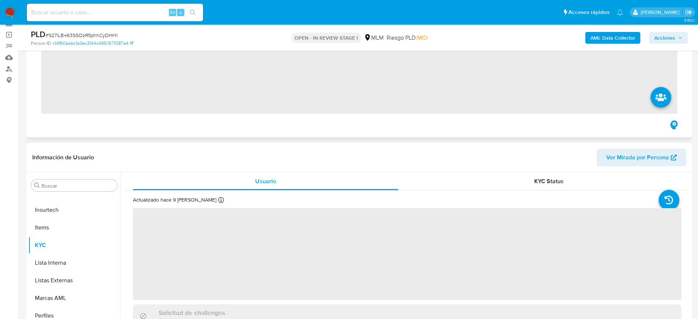
scroll to position [92, 0]
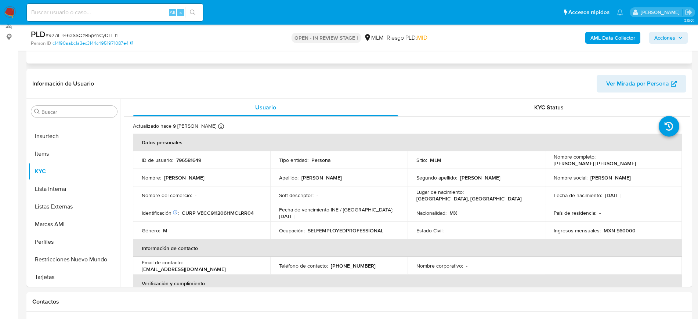
select select "10"
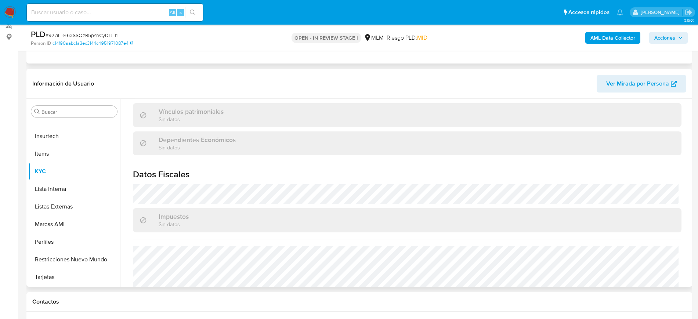
scroll to position [447, 0]
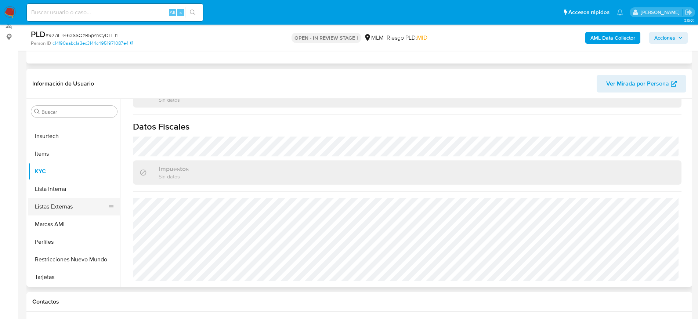
click at [69, 205] on button "Listas Externas" at bounding box center [71, 207] width 86 height 18
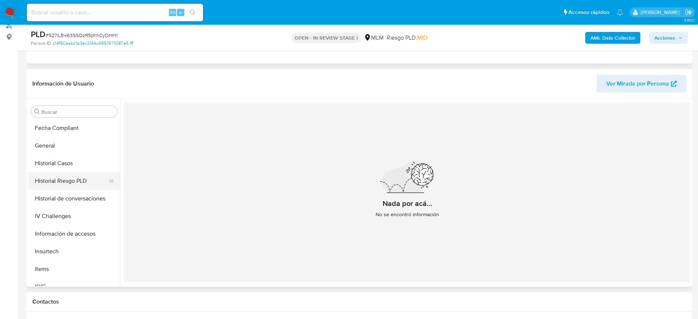
scroll to position [155, 0]
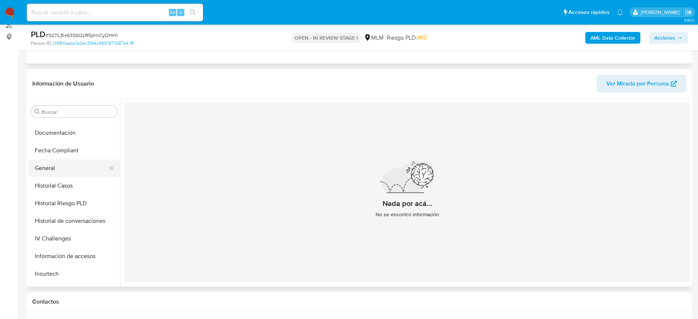
click at [54, 172] on button "General" at bounding box center [71, 168] width 86 height 18
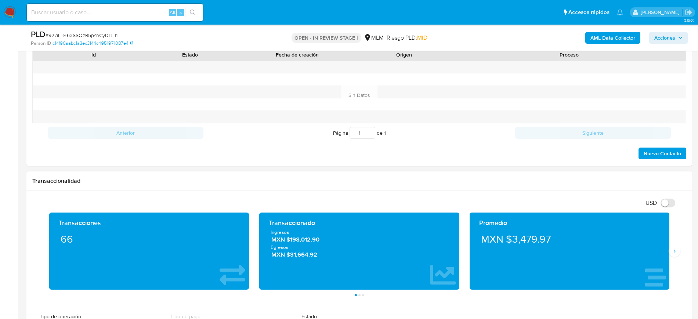
scroll to position [505, 0]
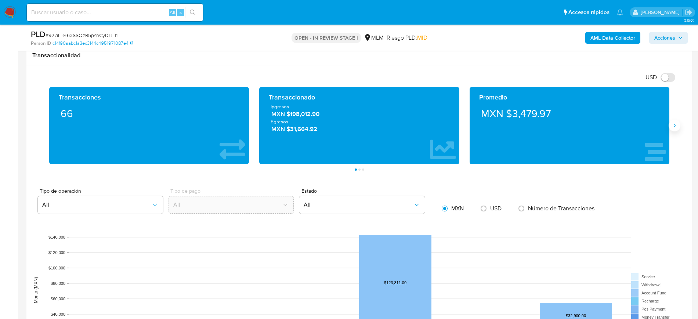
click at [677, 127] on icon "Siguiente" at bounding box center [675, 126] width 6 height 6
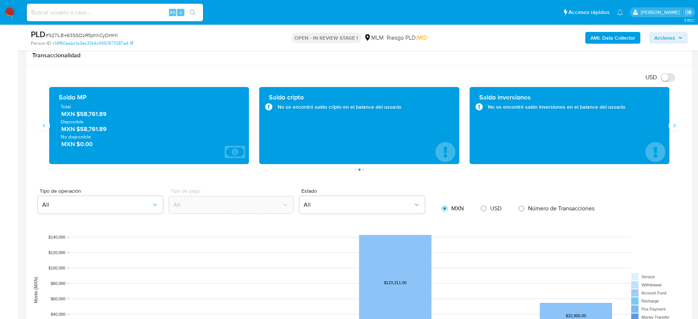
drag, startPoint x: 106, startPoint y: 112, endPoint x: 78, endPoint y: 115, distance: 27.6
click at [78, 115] on span "MXN $58,761.89" at bounding box center [149, 114] width 177 height 8
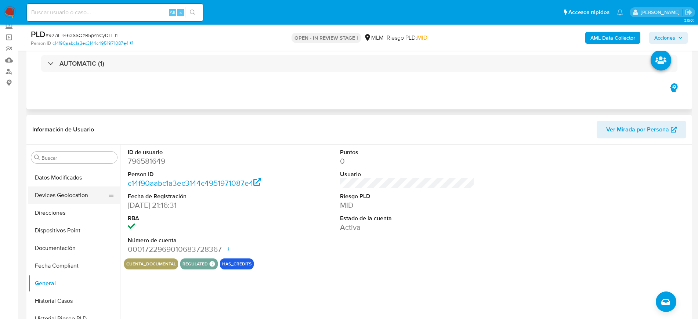
scroll to position [63, 0]
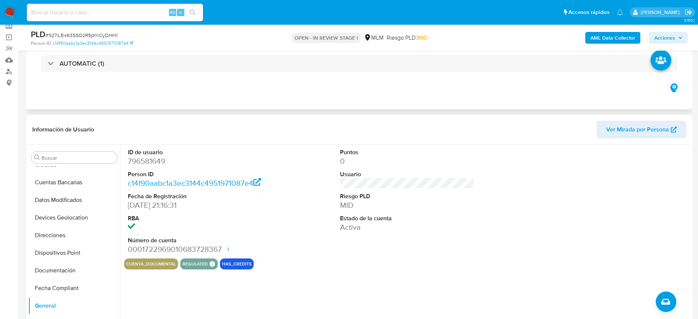
drag, startPoint x: 72, startPoint y: 218, endPoint x: 119, endPoint y: 220, distance: 46.7
click at [72, 218] on button "Devices Geolocation" at bounding box center [74, 218] width 92 height 18
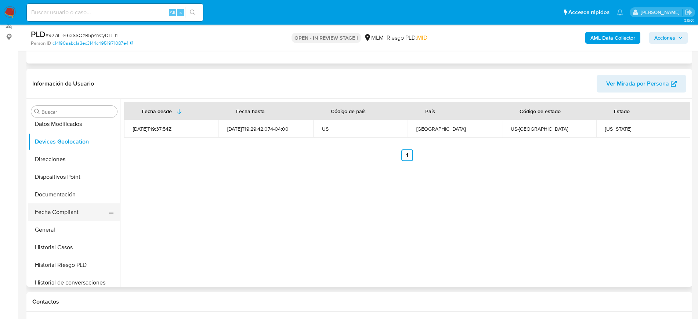
scroll to position [109, 0]
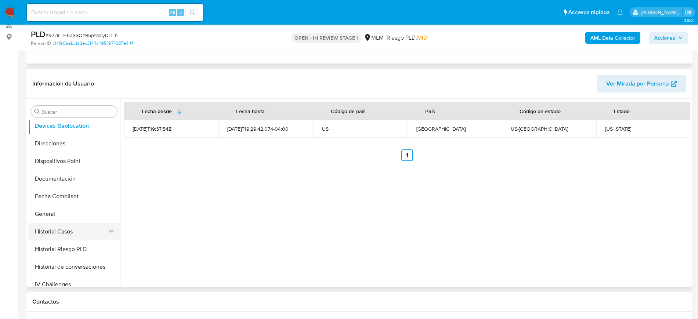
click at [69, 234] on button "Historial Casos" at bounding box center [71, 232] width 86 height 18
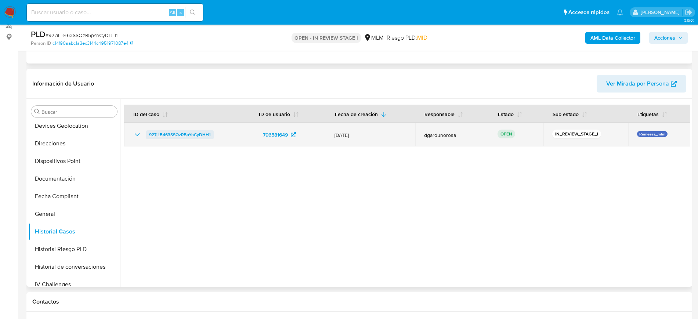
scroll to position [0, 0]
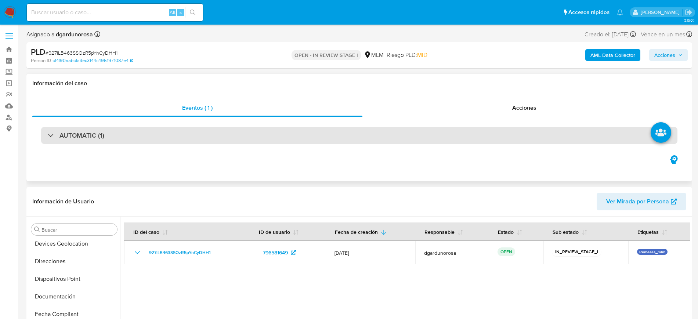
click at [143, 143] on div "AUTOMATIC (1)" at bounding box center [359, 135] width 637 height 17
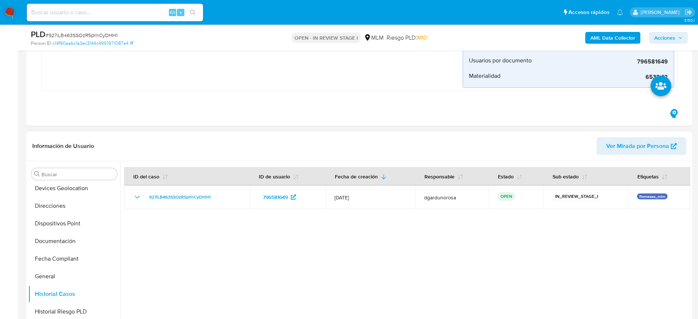
scroll to position [275, 0]
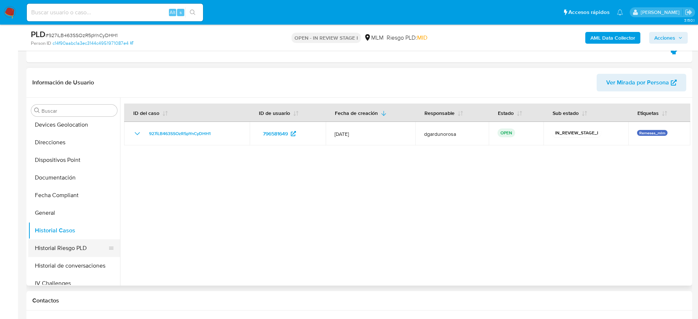
click at [76, 256] on button "Historial Riesgo PLD" at bounding box center [71, 248] width 86 height 18
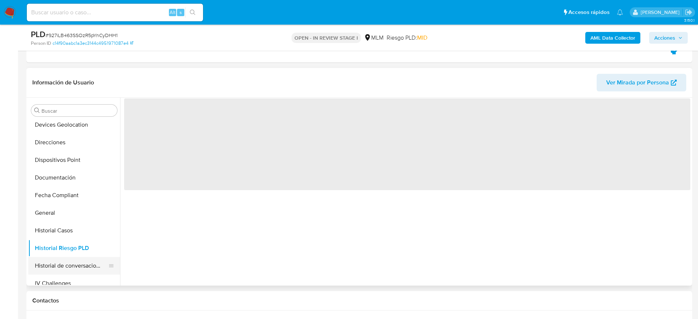
click at [77, 261] on button "Historial de conversaciones" at bounding box center [71, 266] width 86 height 18
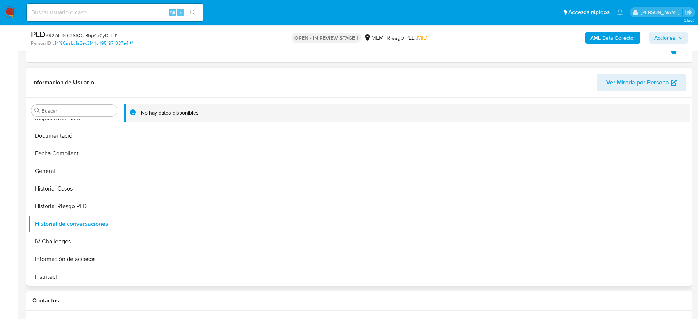
scroll to position [247, 0]
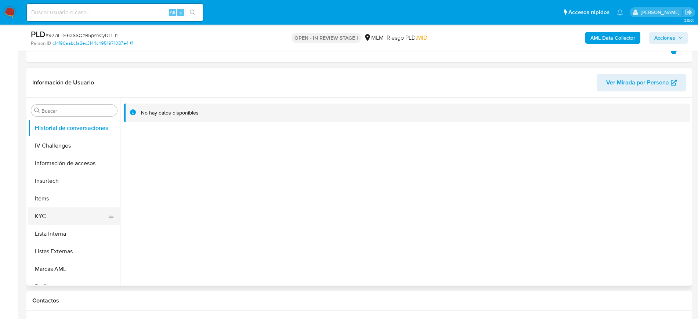
click at [55, 214] on button "KYC" at bounding box center [71, 217] width 86 height 18
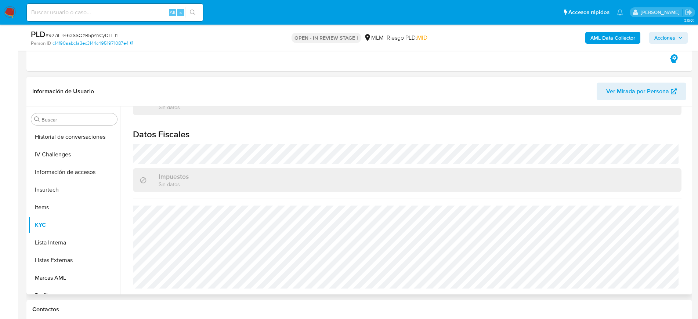
scroll to position [447, 0]
